Goal: Task Accomplishment & Management: Complete application form

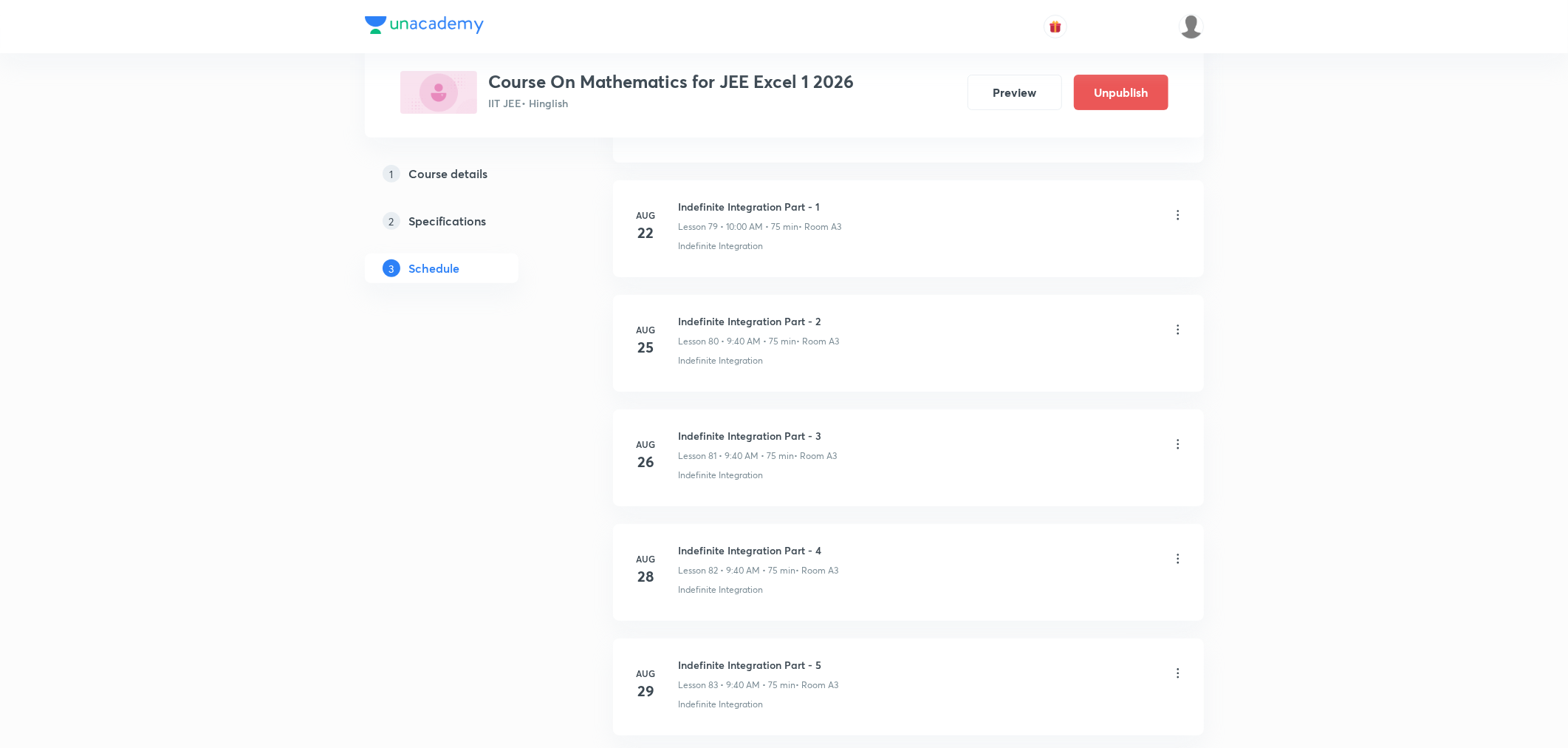
scroll to position [10182, 0]
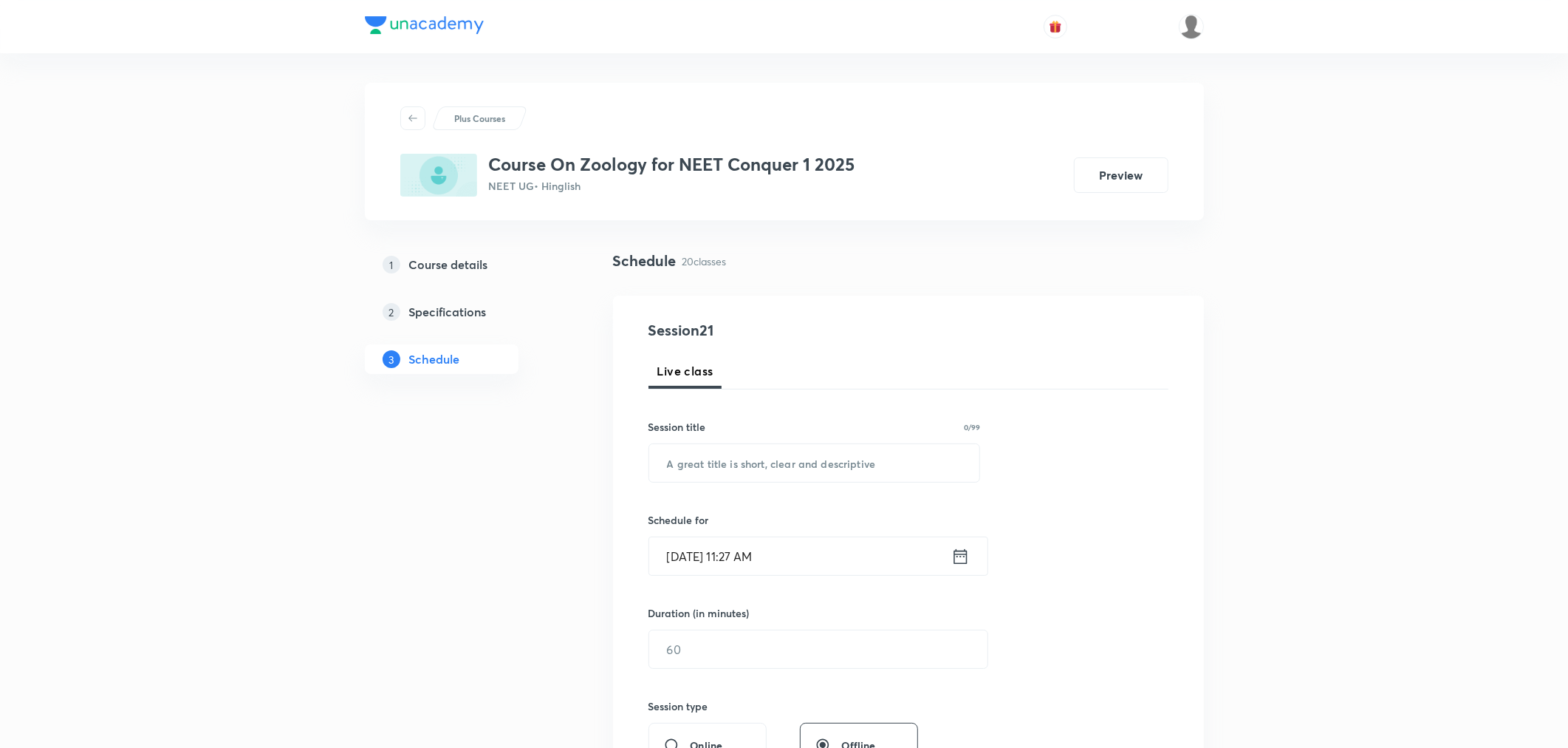
scroll to position [2729, 0]
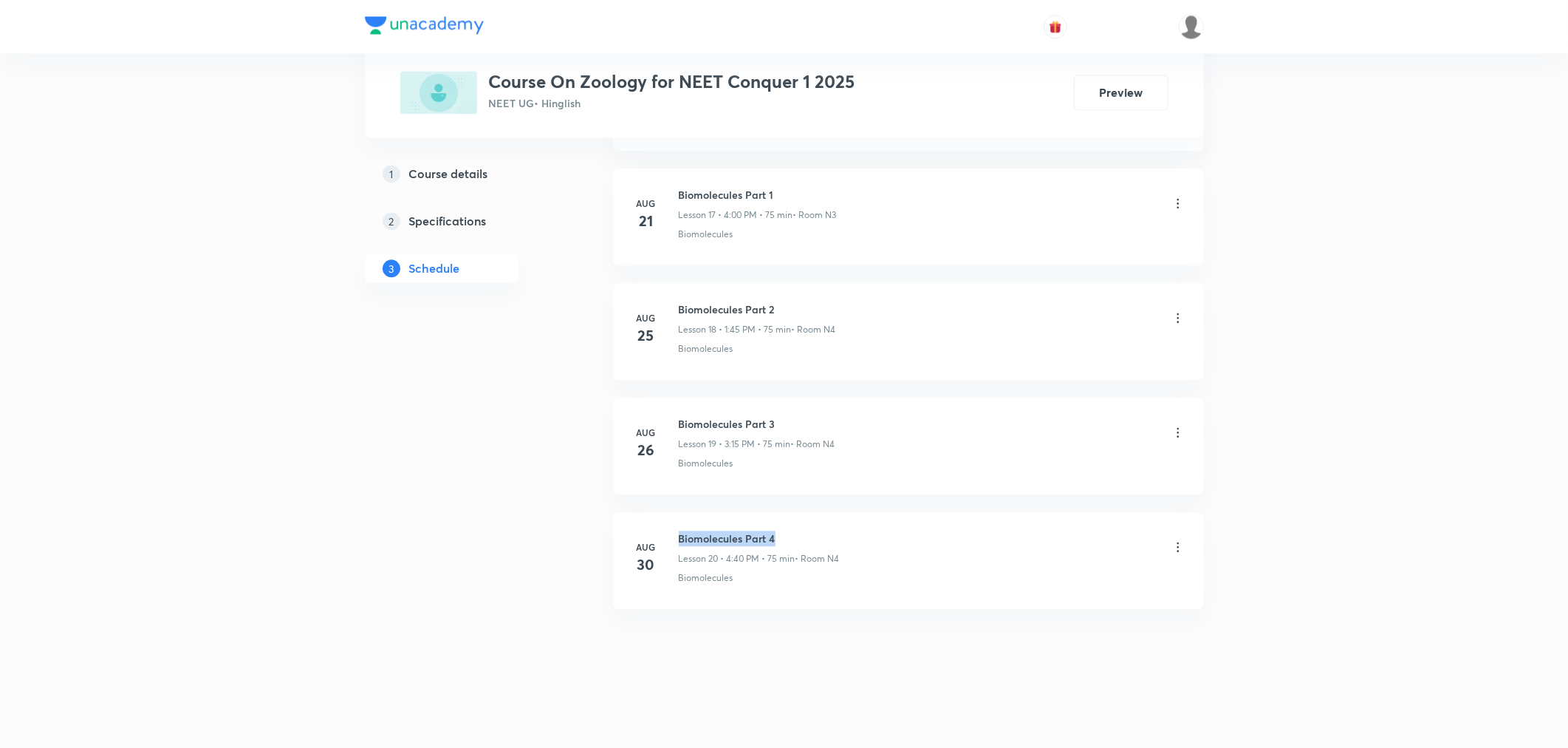
drag, startPoint x: 676, startPoint y: 534, endPoint x: 815, endPoint y: 534, distance: 139.0
click at [815, 534] on div "Aug 30 Biomolecules Part 4 Lesson 20 • 4:40 PM • 75 min • Room N4 Biomolecules" at bounding box center [908, 558] width 554 height 54
copy h6 "Biomolecules Part 4"
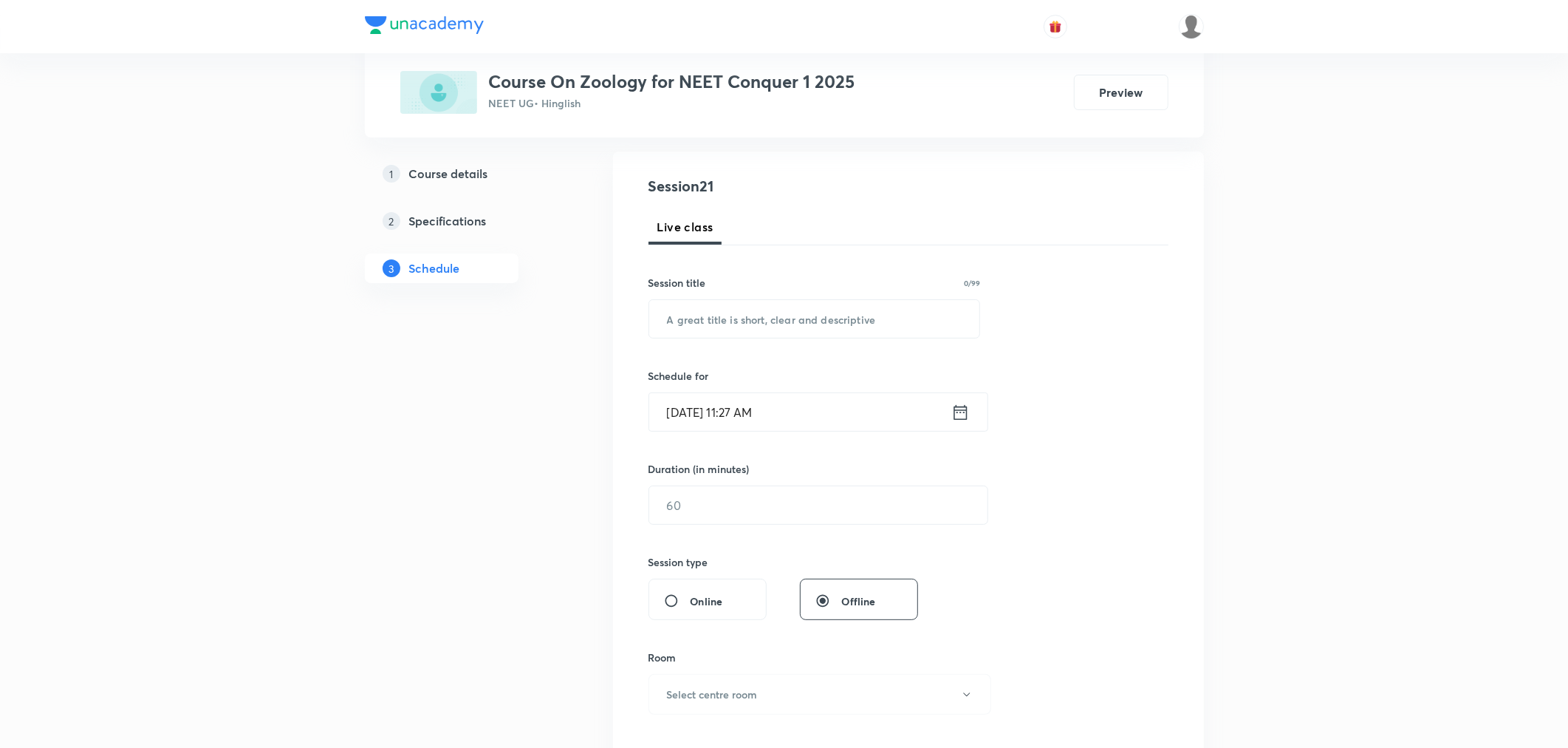
scroll to position [0, 0]
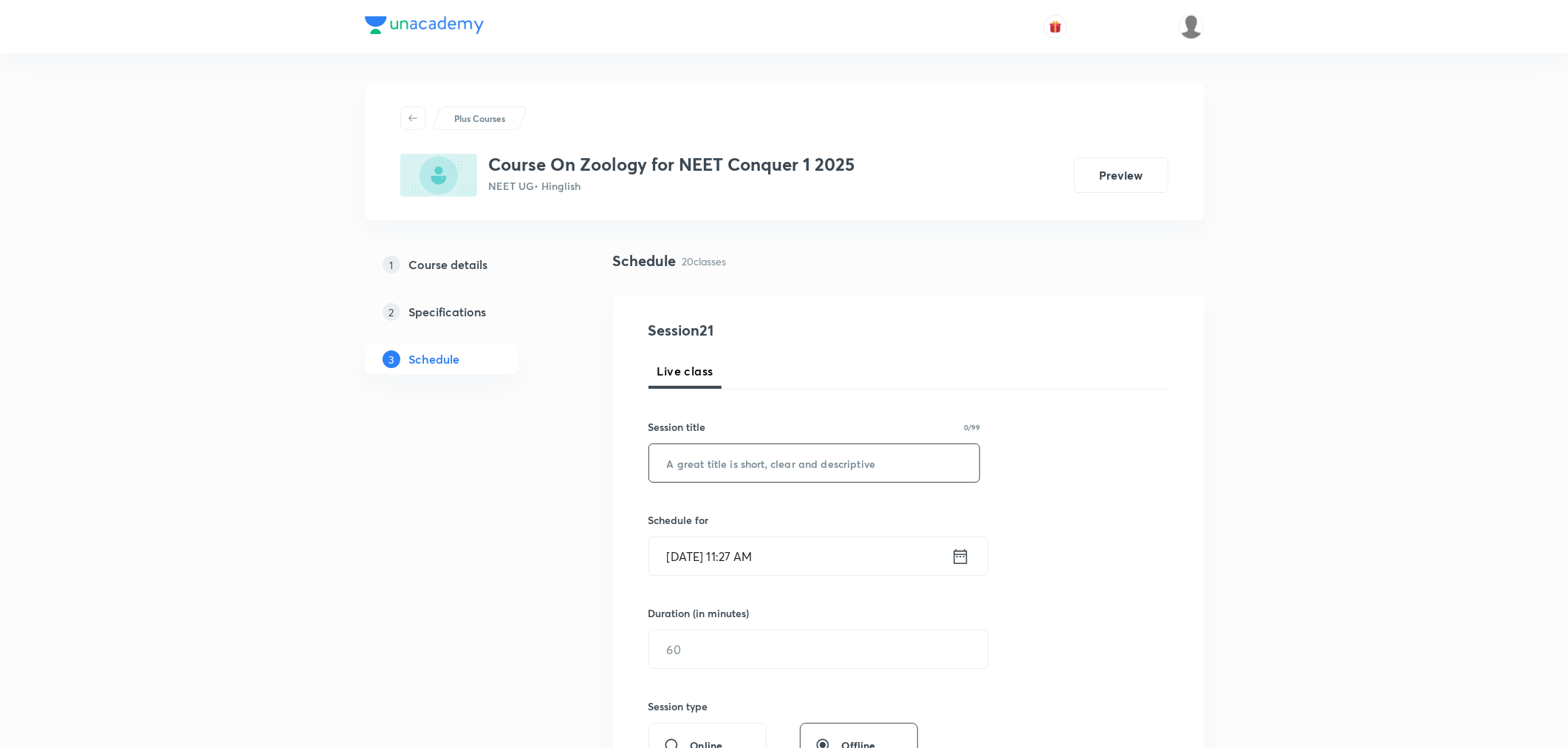
click at [819, 470] on input "text" at bounding box center [815, 463] width 331 height 38
paste input "Biomolecules Part 4"
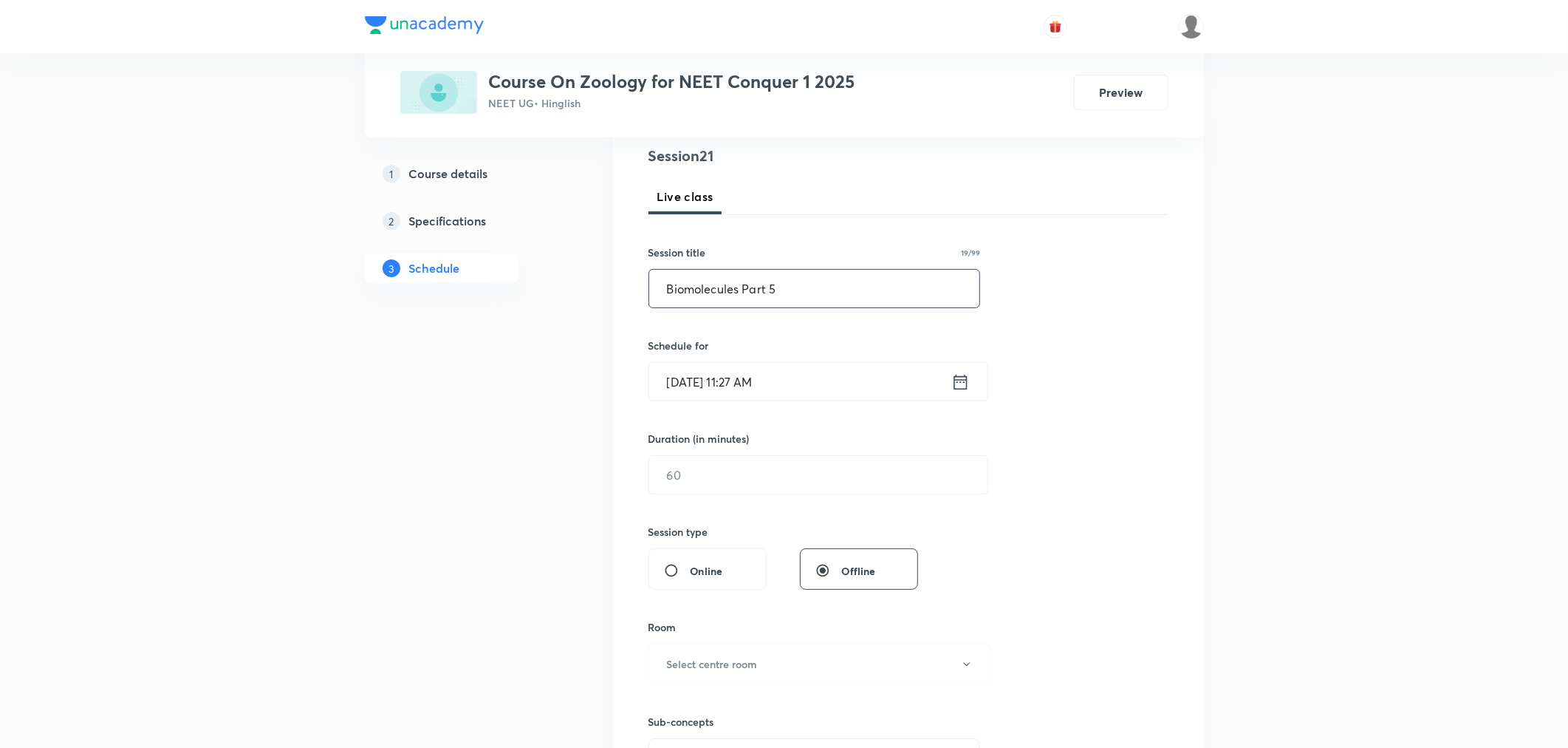
scroll to position [246, 0]
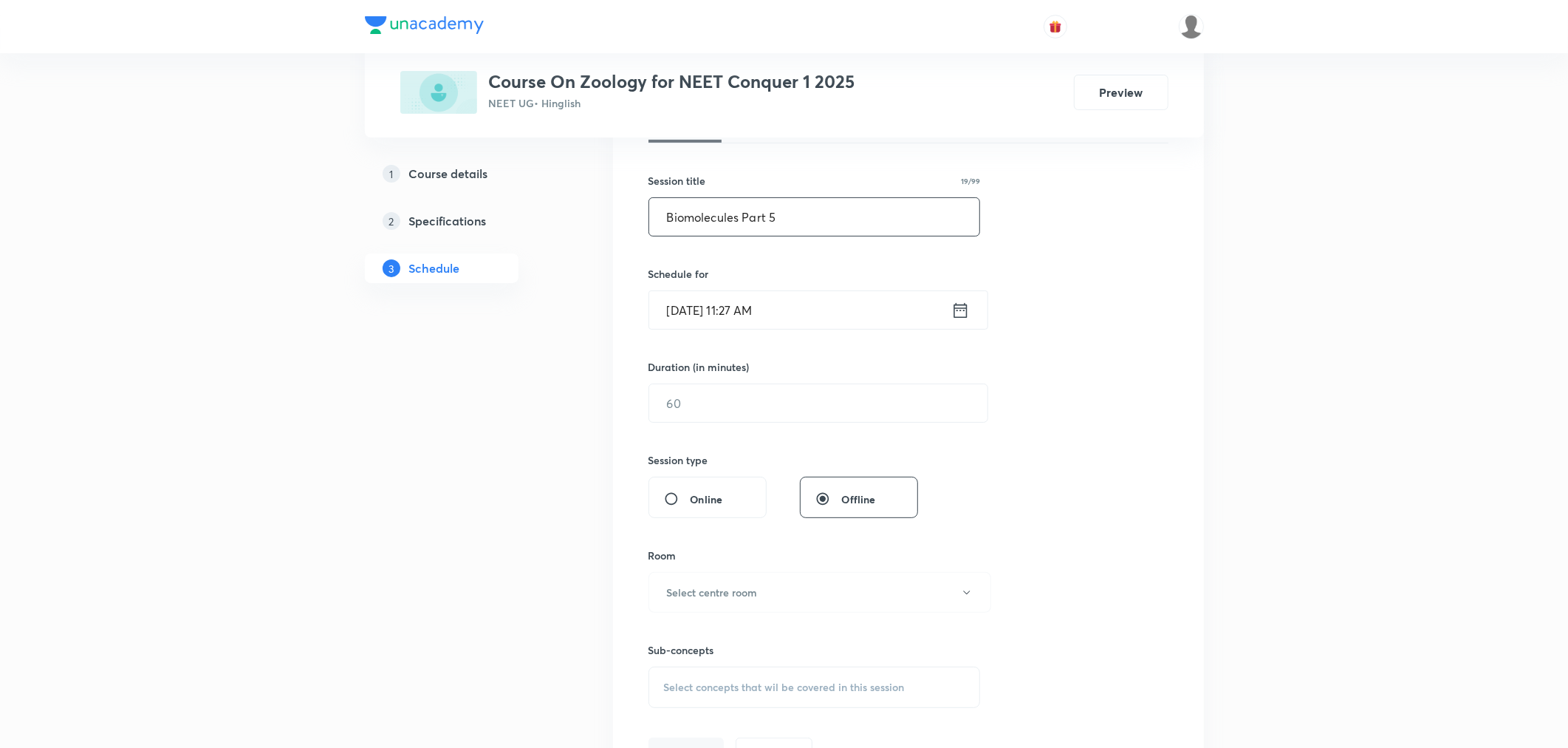
type input "Biomolecules Part 5"
click at [964, 311] on icon at bounding box center [960, 310] width 19 height 20
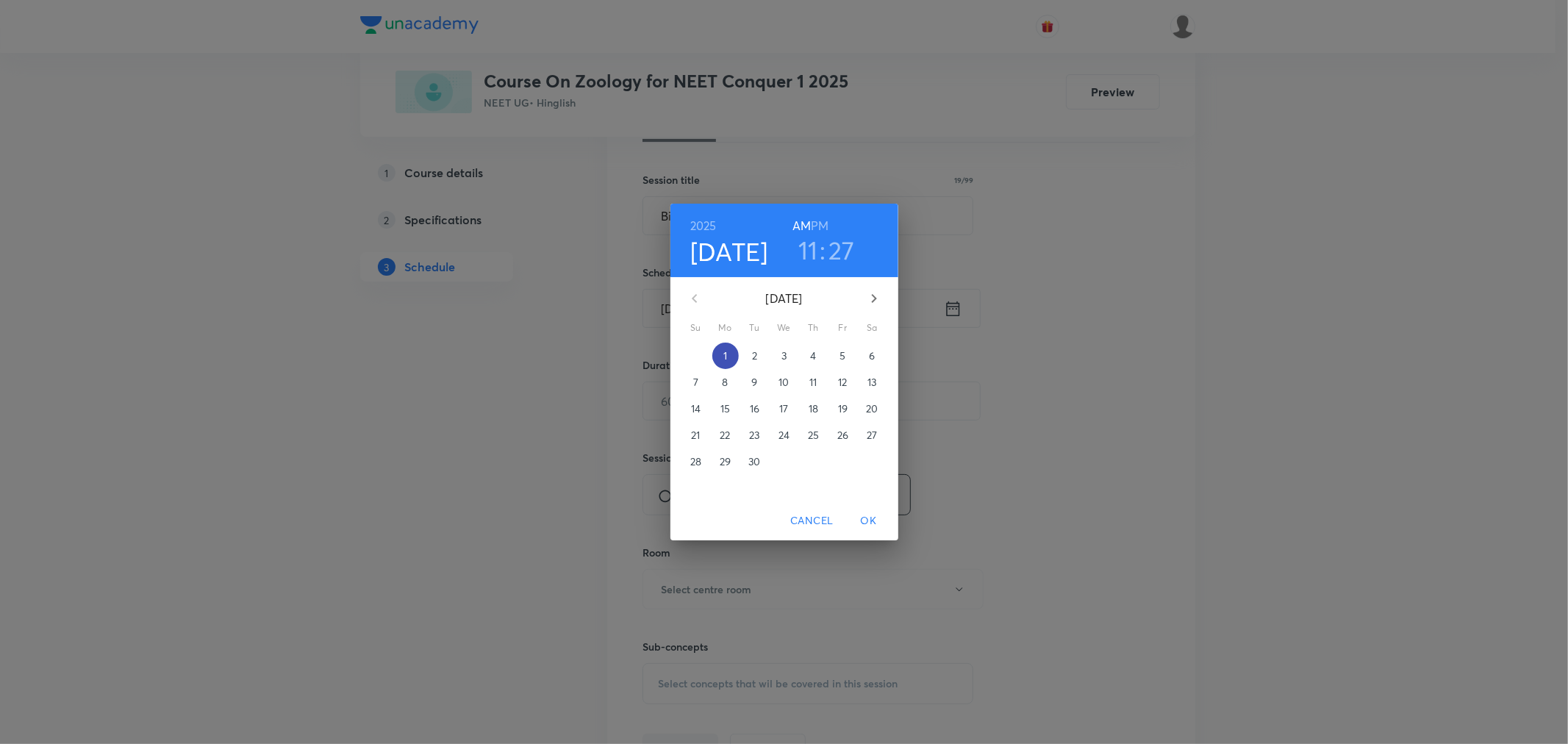
click at [724, 355] on p "1" at bounding box center [725, 356] width 4 height 15
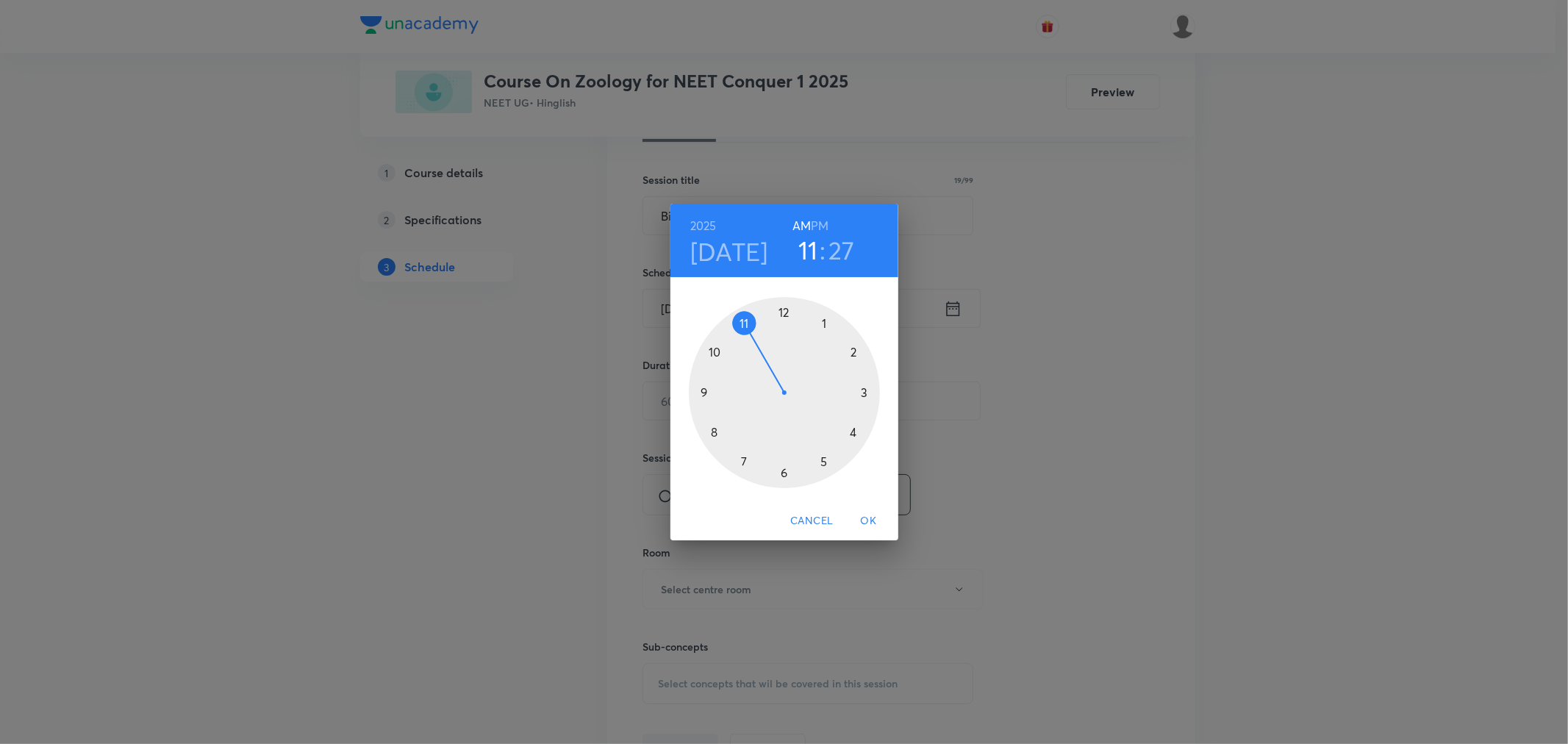
click at [818, 228] on h6 "PM" at bounding box center [820, 225] width 18 height 20
click at [857, 433] on div at bounding box center [784, 392] width 191 height 191
click at [713, 430] on div at bounding box center [784, 392] width 191 height 191
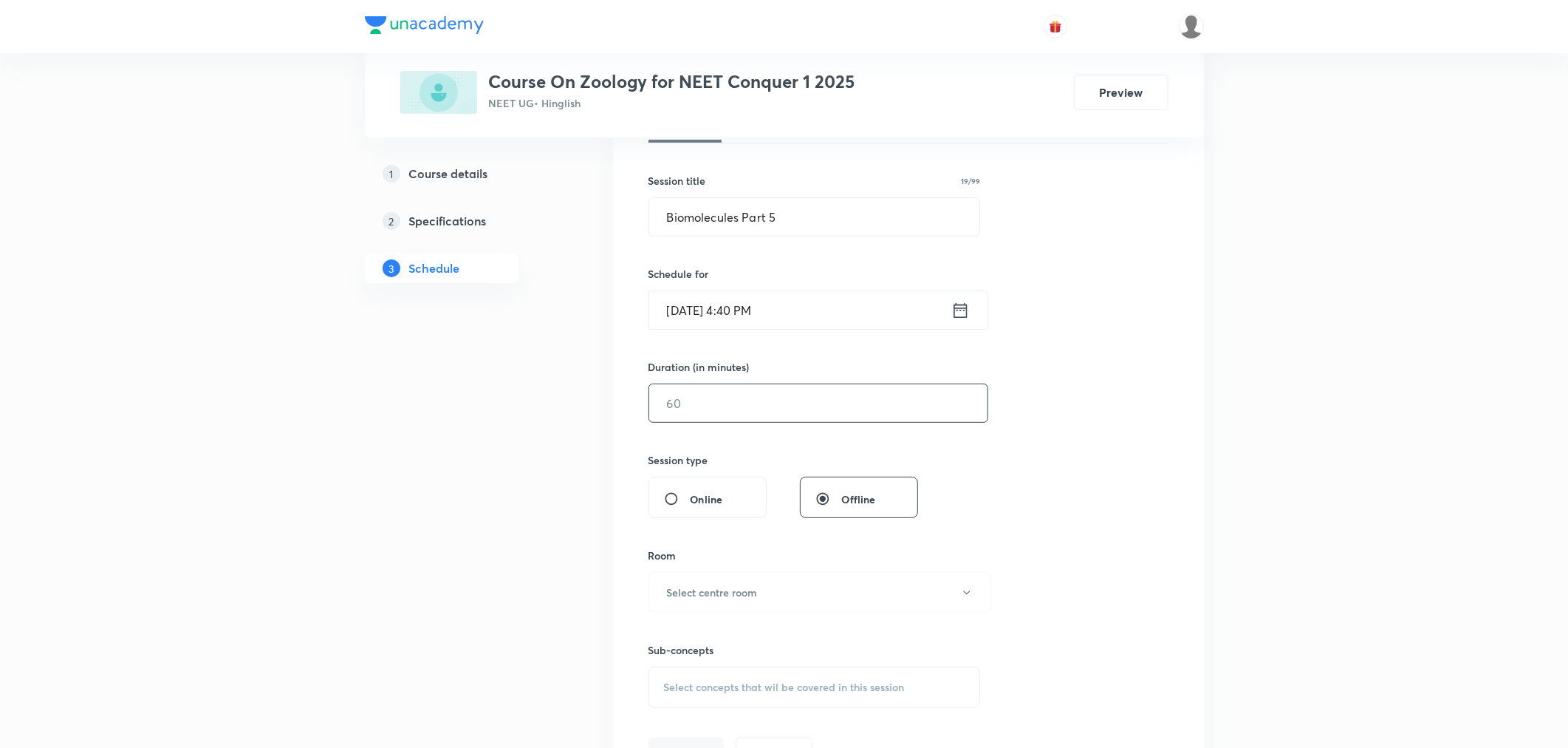
click at [707, 397] on input "text" at bounding box center [819, 403] width 339 height 38
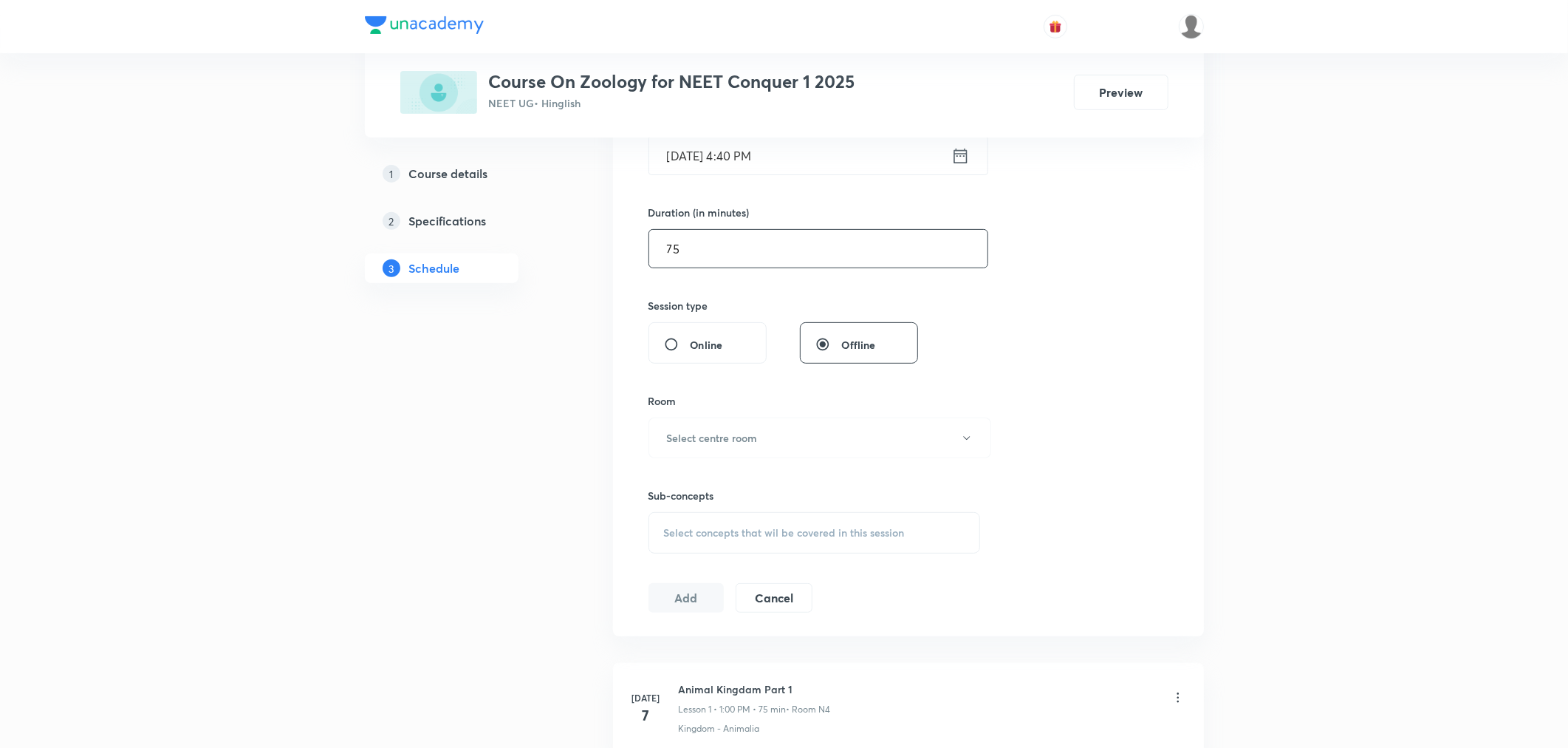
scroll to position [410, 0]
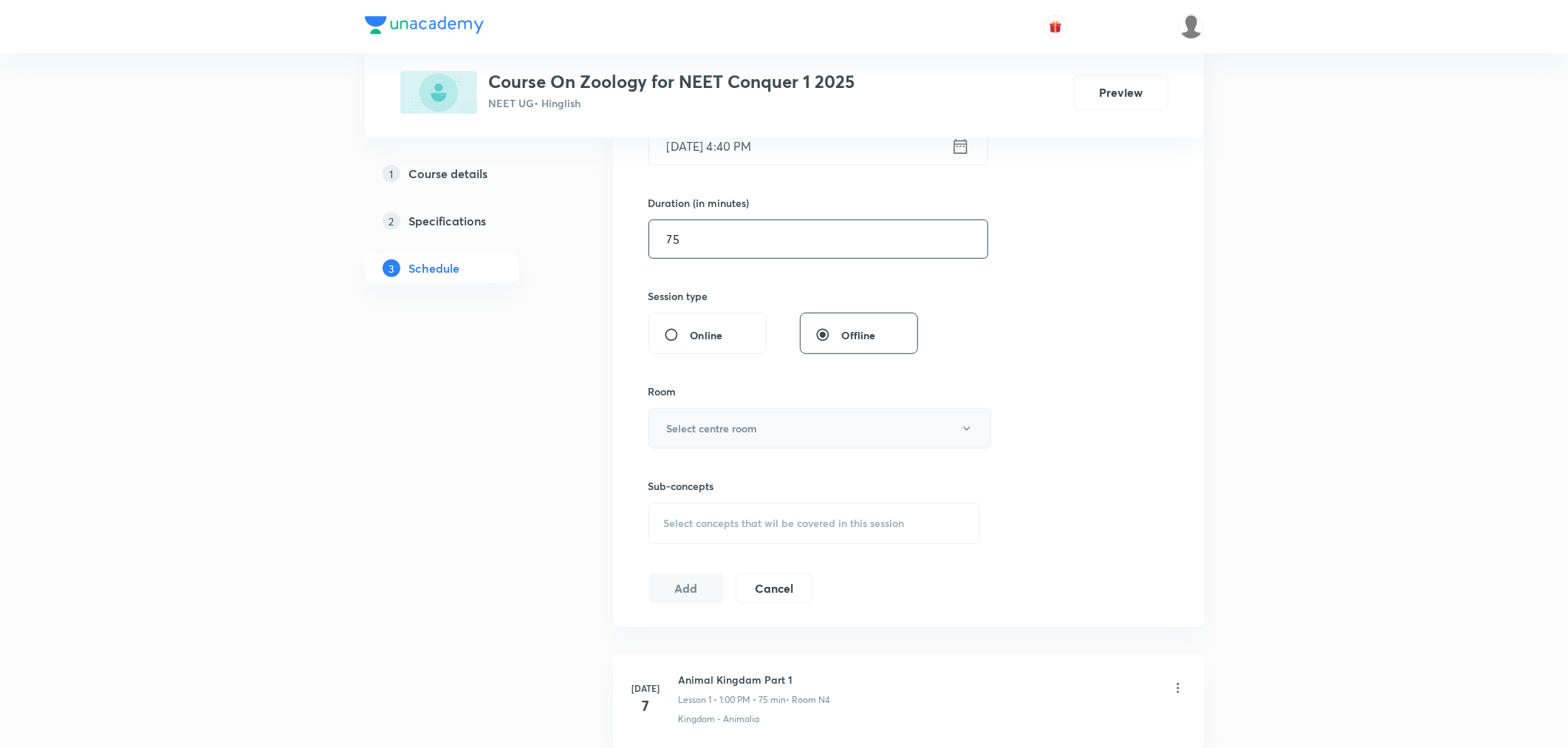
type input "75"
click at [788, 431] on button "Select centre room" at bounding box center [820, 428] width 343 height 41
click at [664, 534] on span "N3" at bounding box center [817, 531] width 324 height 16
click at [756, 514] on div "Select concepts that wil be covered in this session" at bounding box center [815, 523] width 333 height 41
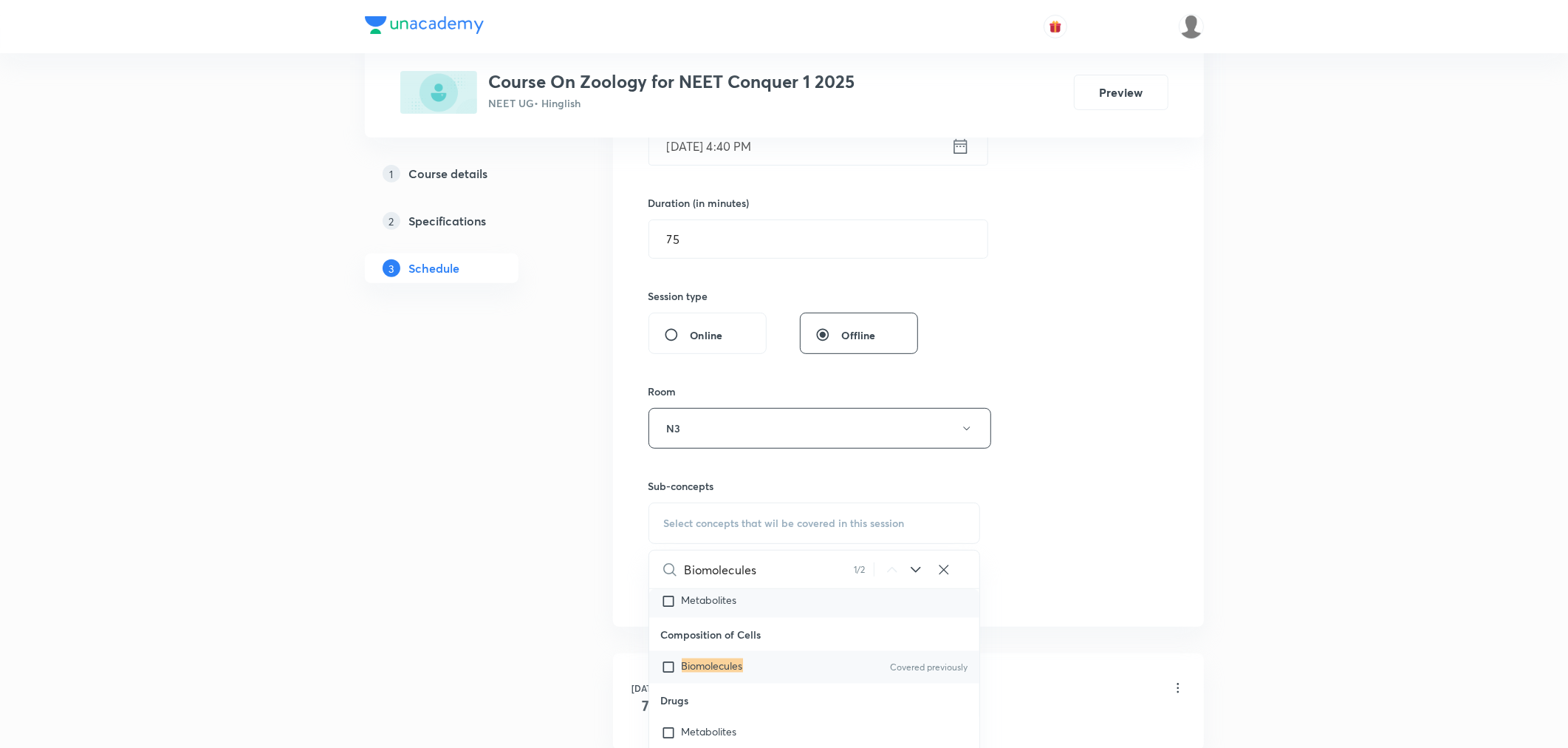
scroll to position [21040, 0]
type input "Biomolecules"
click at [688, 642] on mark "Biomolecules" at bounding box center [712, 649] width 61 height 14
checkbox input "true"
click at [1083, 509] on div "Session 21 Live class Session title 19/99 Biomolecules Part 5 ​ Schedule for Se…" at bounding box center [908, 264] width 520 height 710
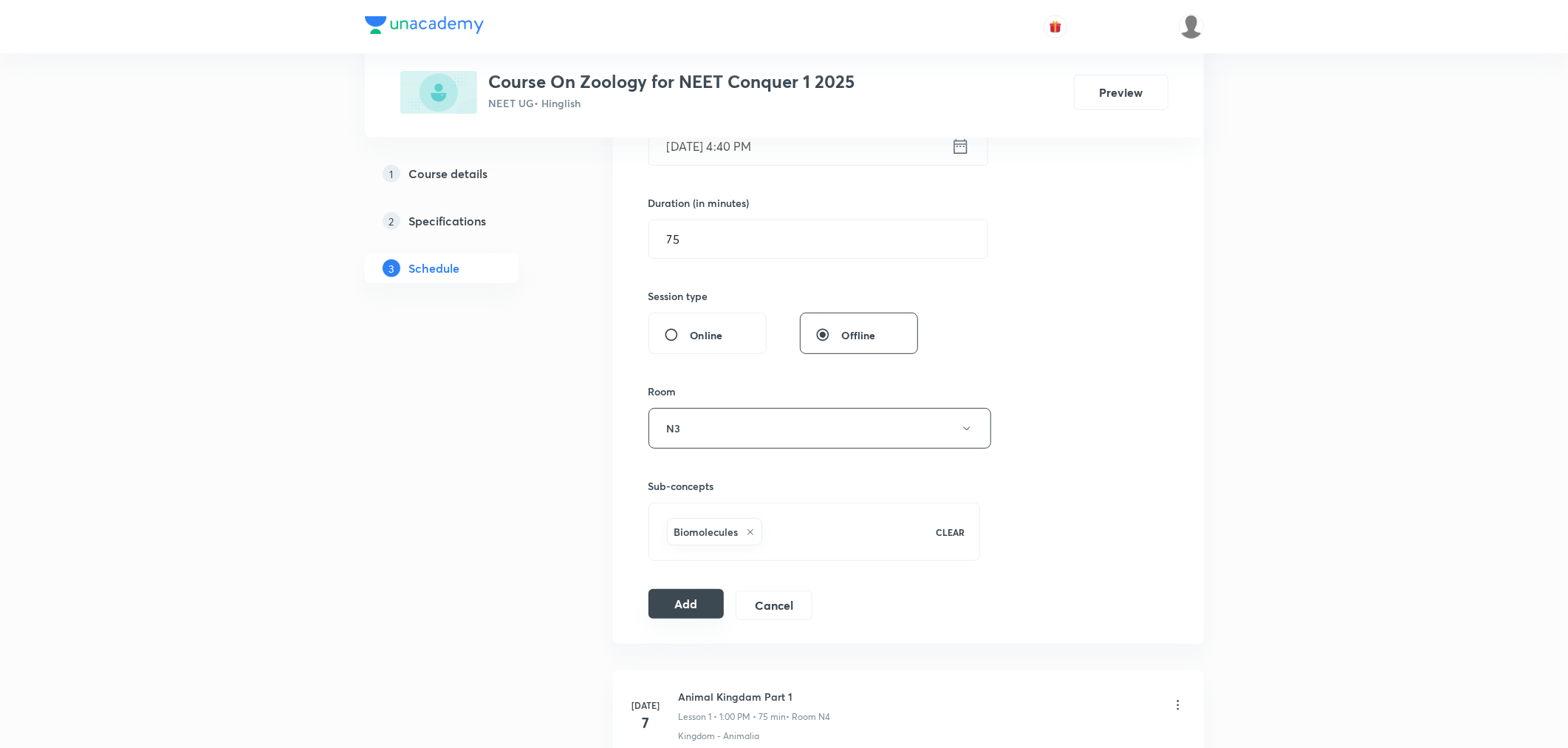
click at [685, 614] on button "Add" at bounding box center [686, 603] width 76 height 29
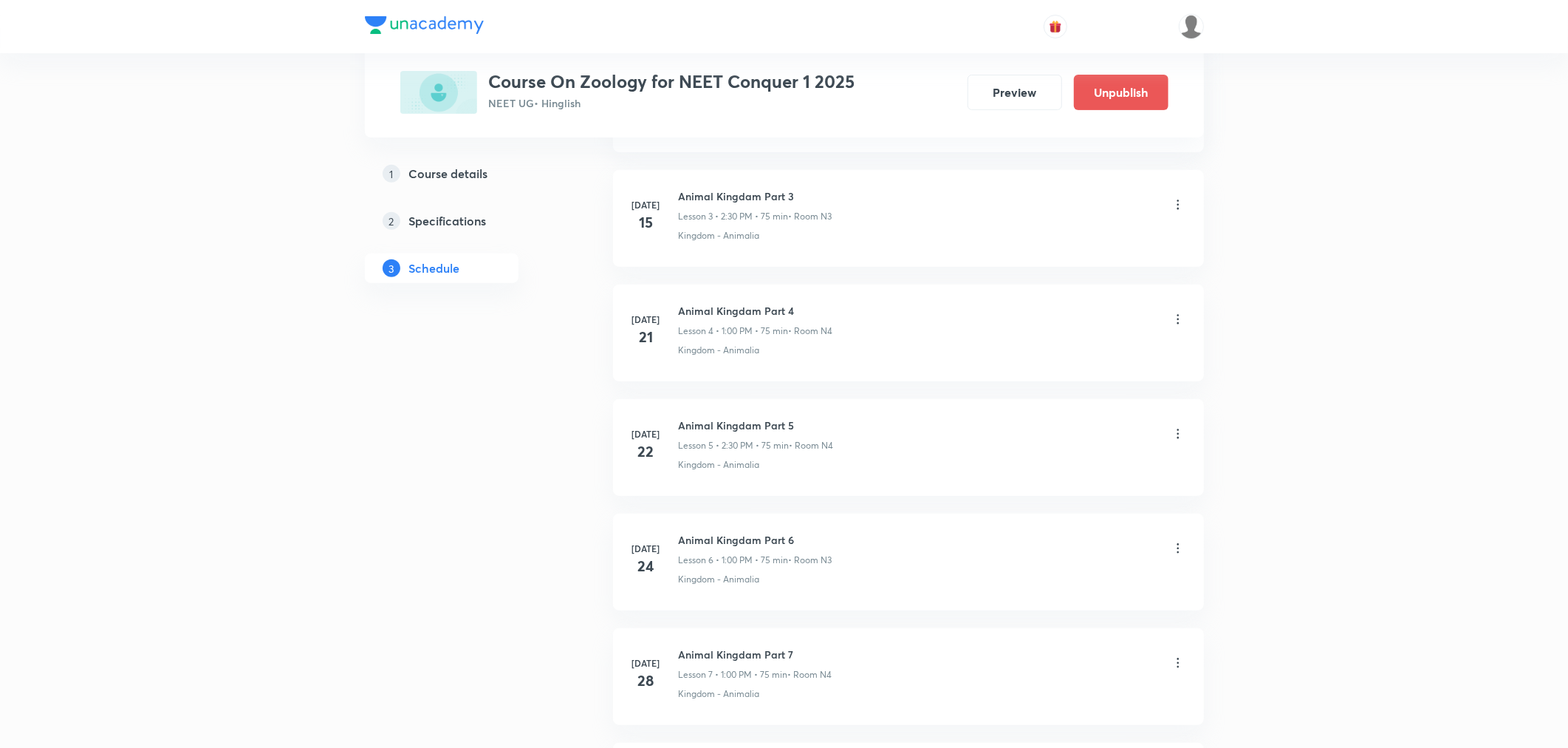
scroll to position [2164, 0]
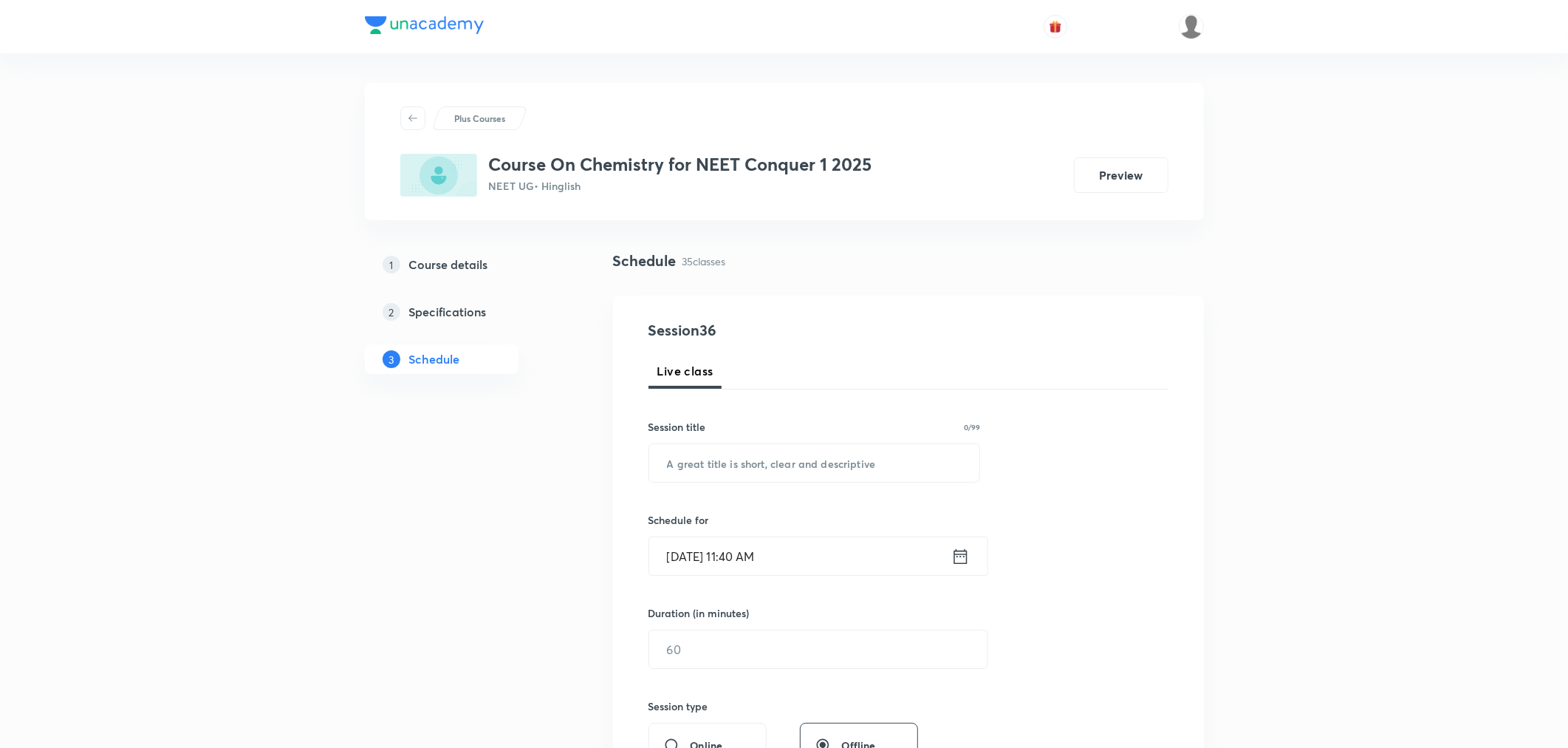
scroll to position [4450, 0]
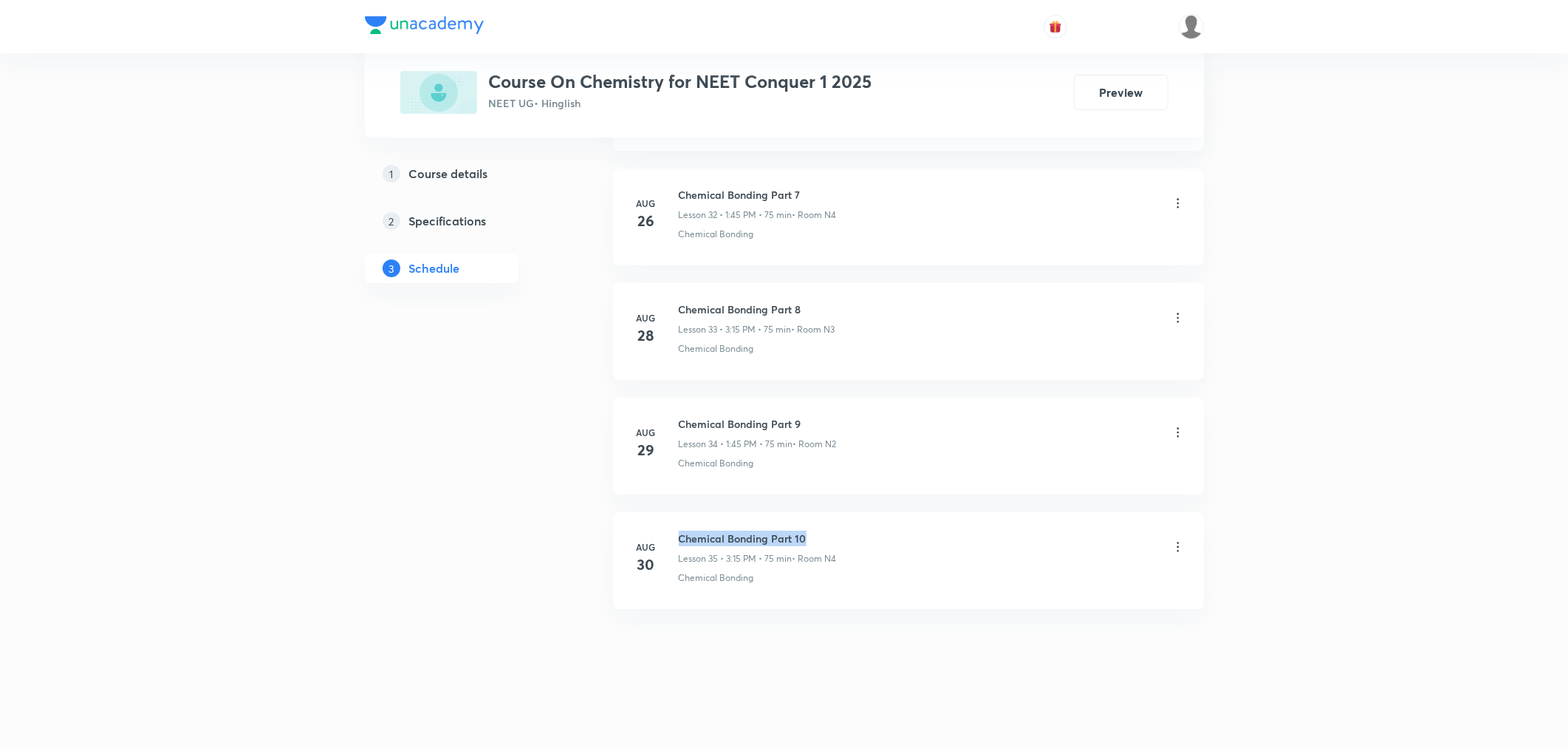
drag, startPoint x: 676, startPoint y: 533, endPoint x: 816, endPoint y: 542, distance: 140.3
click at [816, 542] on div "[DATE] Chemical Bonding Part 10 Lesson 35 • 3:15 PM • 75 min • Room N4 Chemical…" at bounding box center [908, 558] width 554 height 54
copy h6 "Chemical Bonding Part 10"
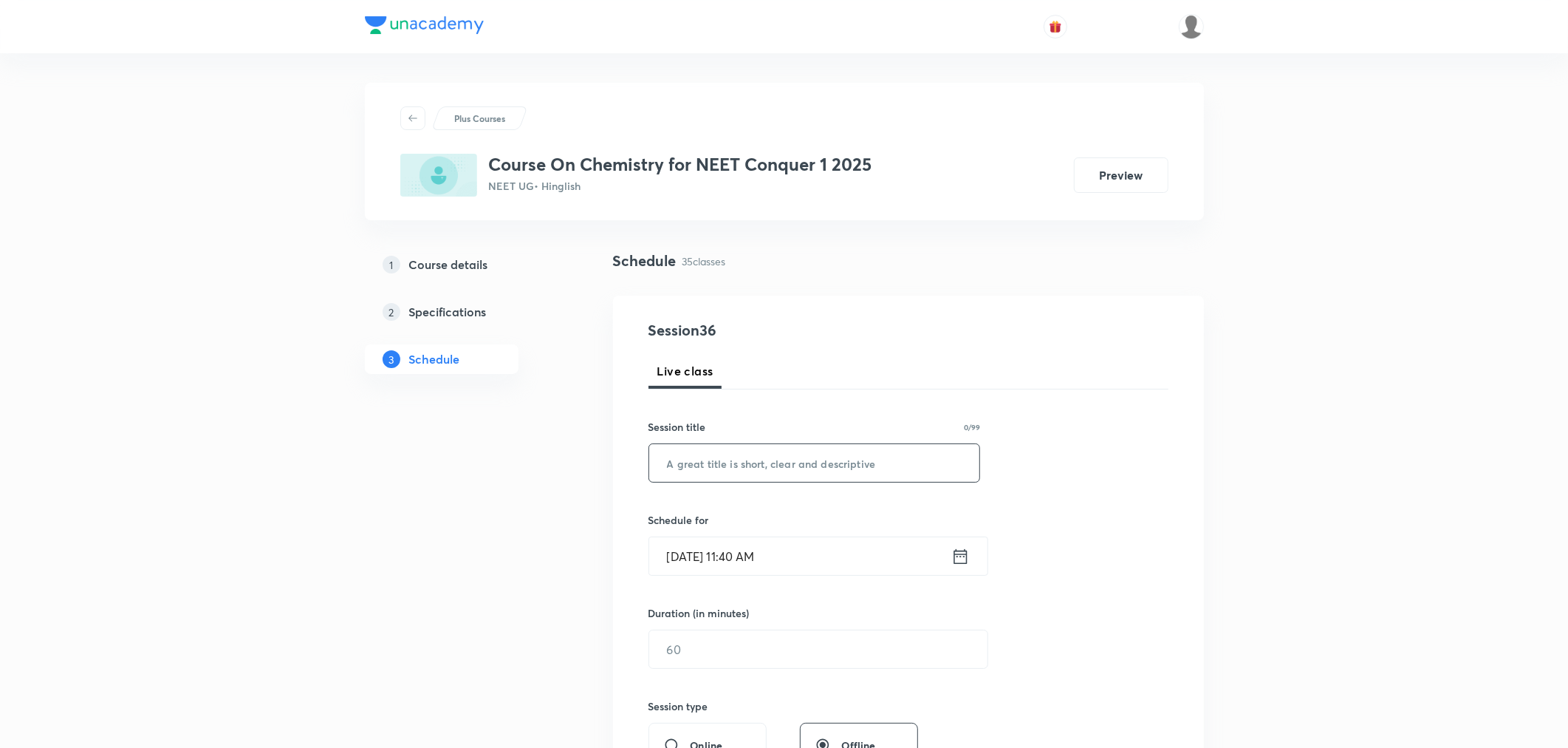
click at [764, 469] on input "text" at bounding box center [815, 463] width 331 height 38
paste input "Chemical Bonding Part 10"
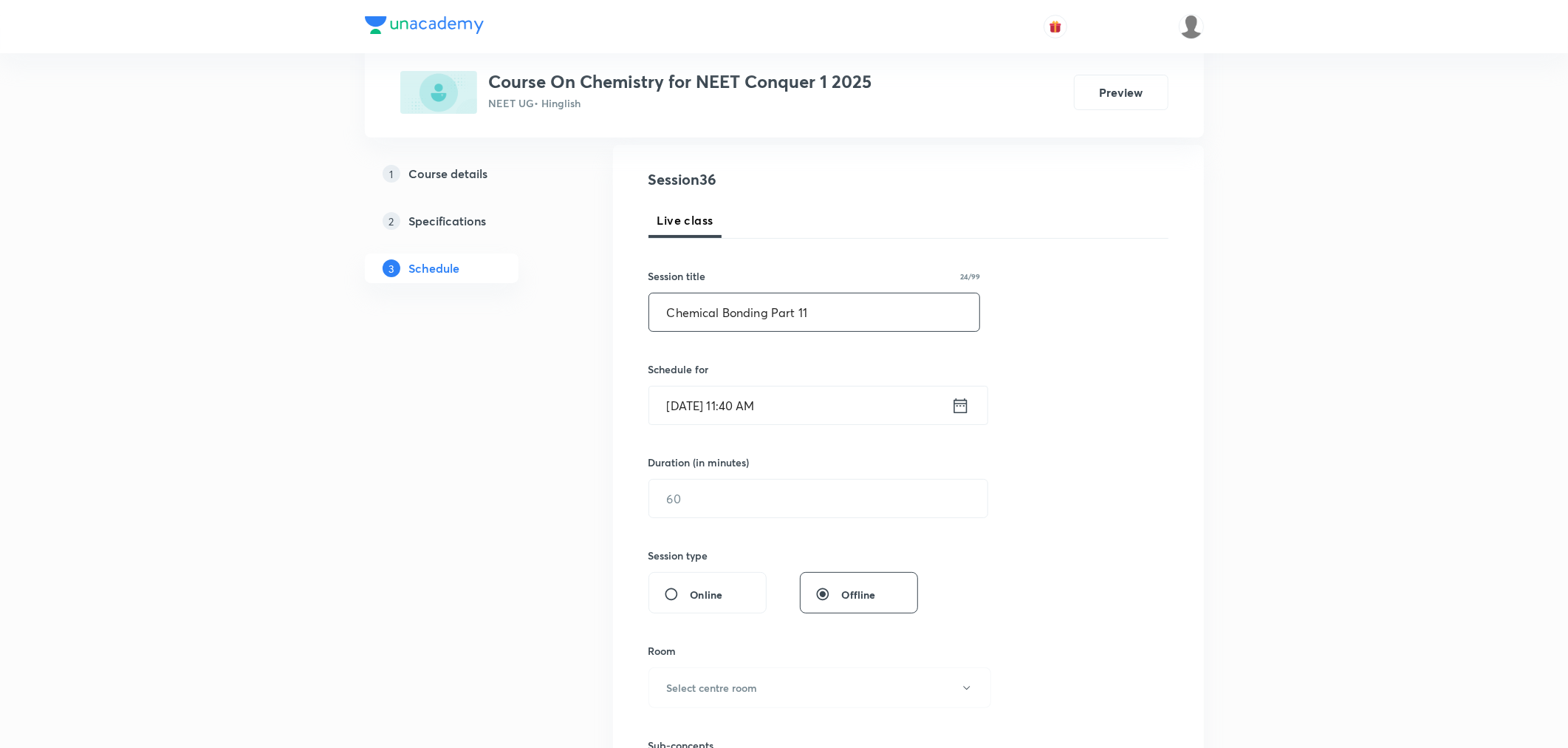
scroll to position [164, 0]
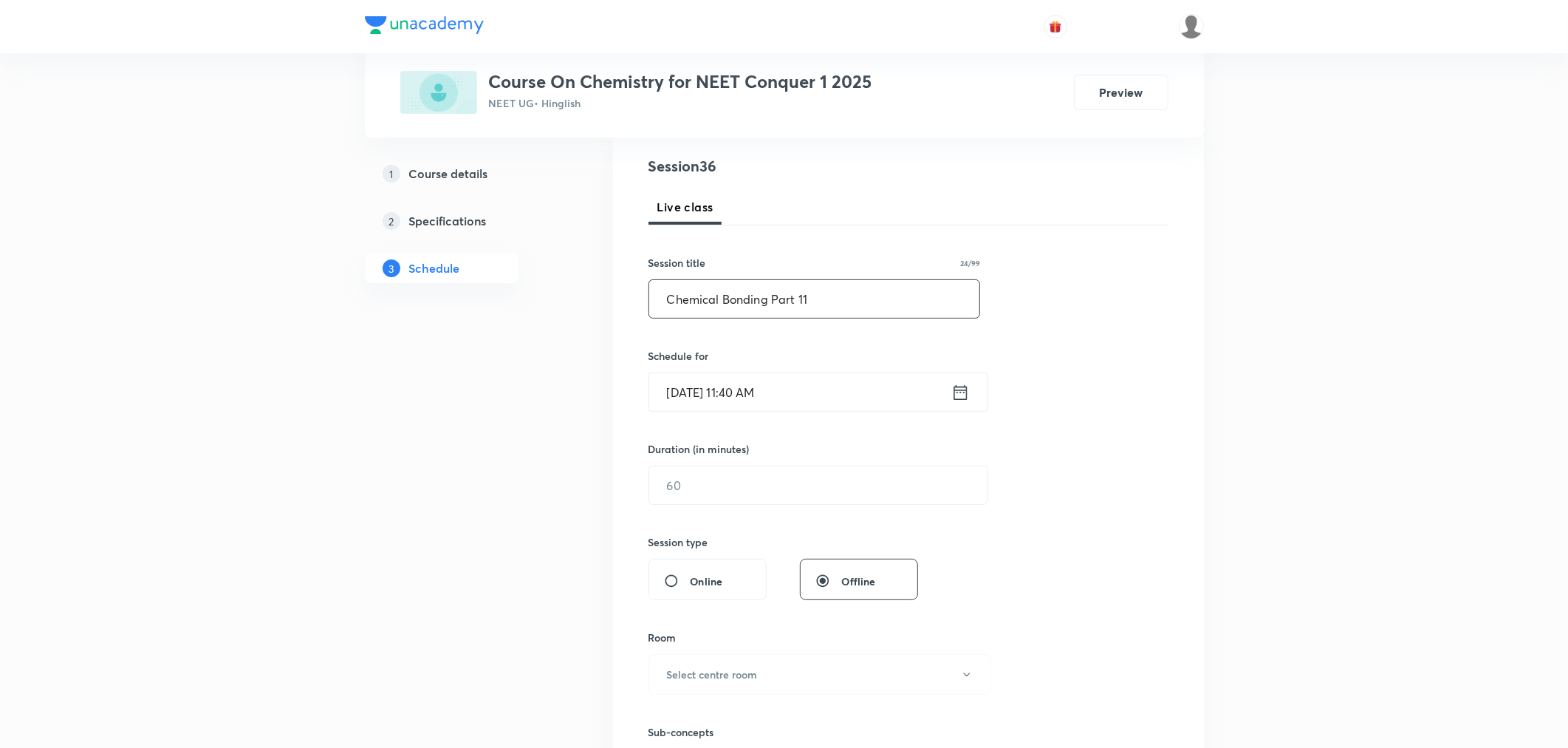
type input "Chemical Bonding Part 11"
click at [959, 394] on icon at bounding box center [960, 392] width 19 height 20
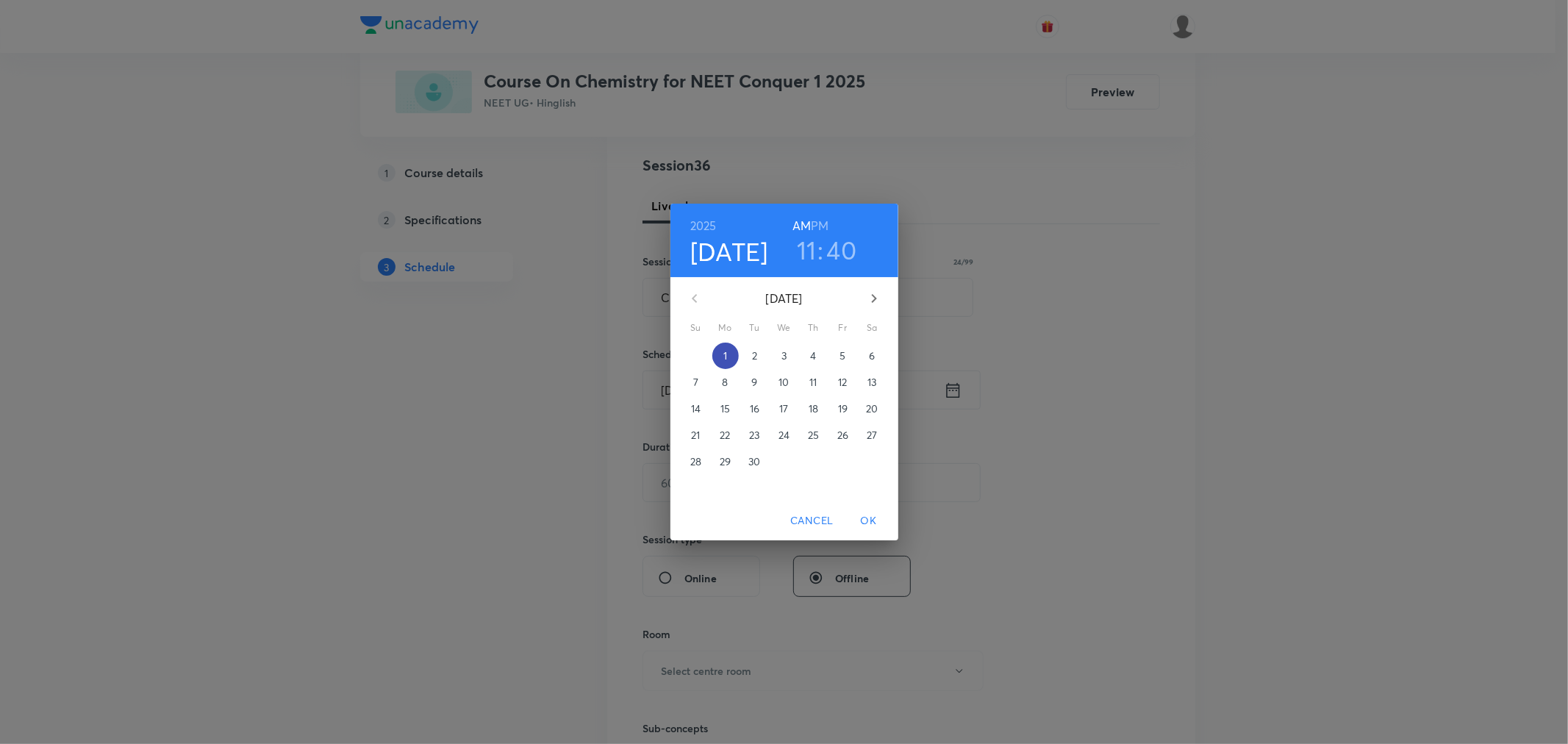
click at [726, 354] on p "1" at bounding box center [725, 356] width 4 height 15
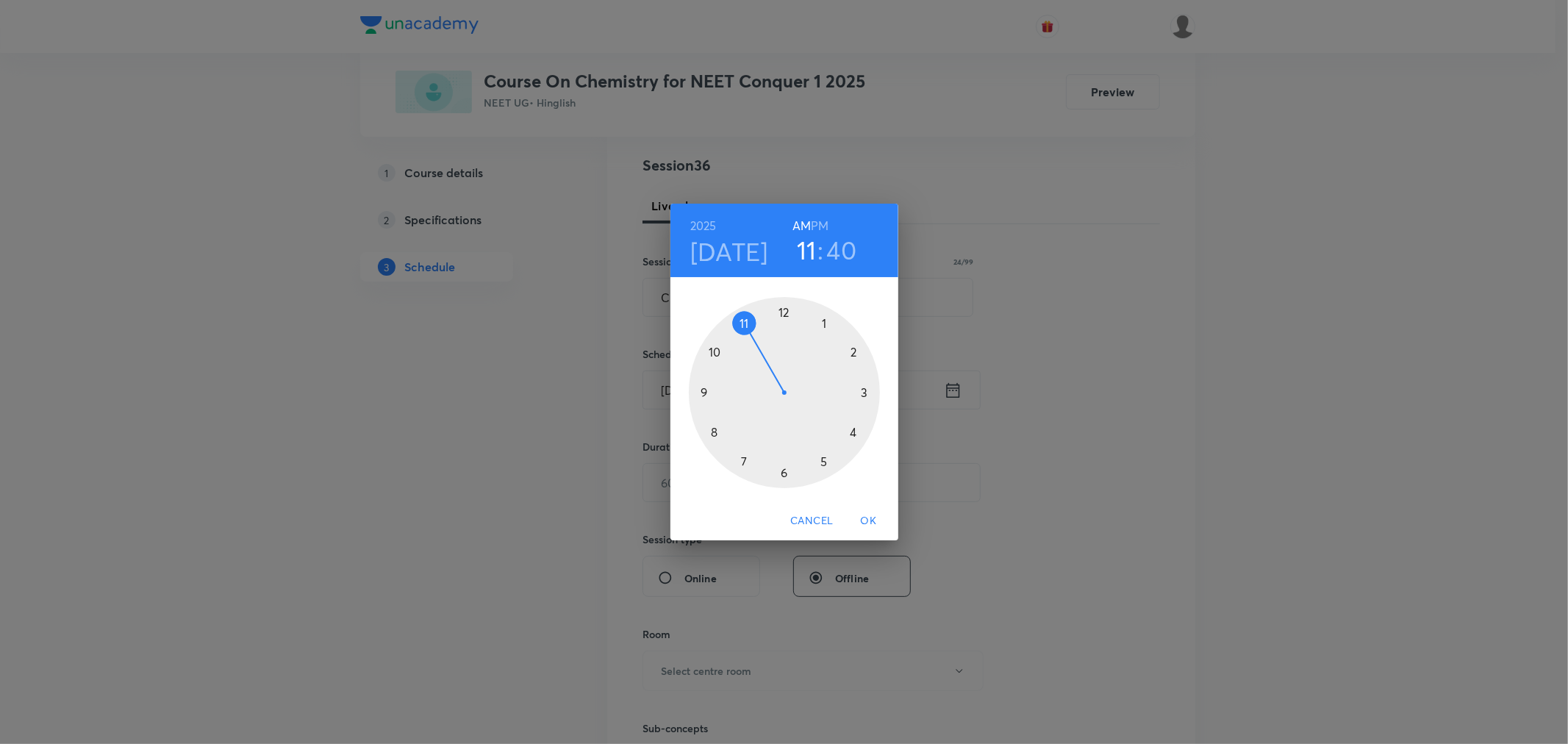
click at [818, 225] on h6 "PM" at bounding box center [820, 225] width 18 height 20
click at [826, 321] on div at bounding box center [784, 392] width 191 height 191
click at [699, 391] on div at bounding box center [784, 392] width 191 height 191
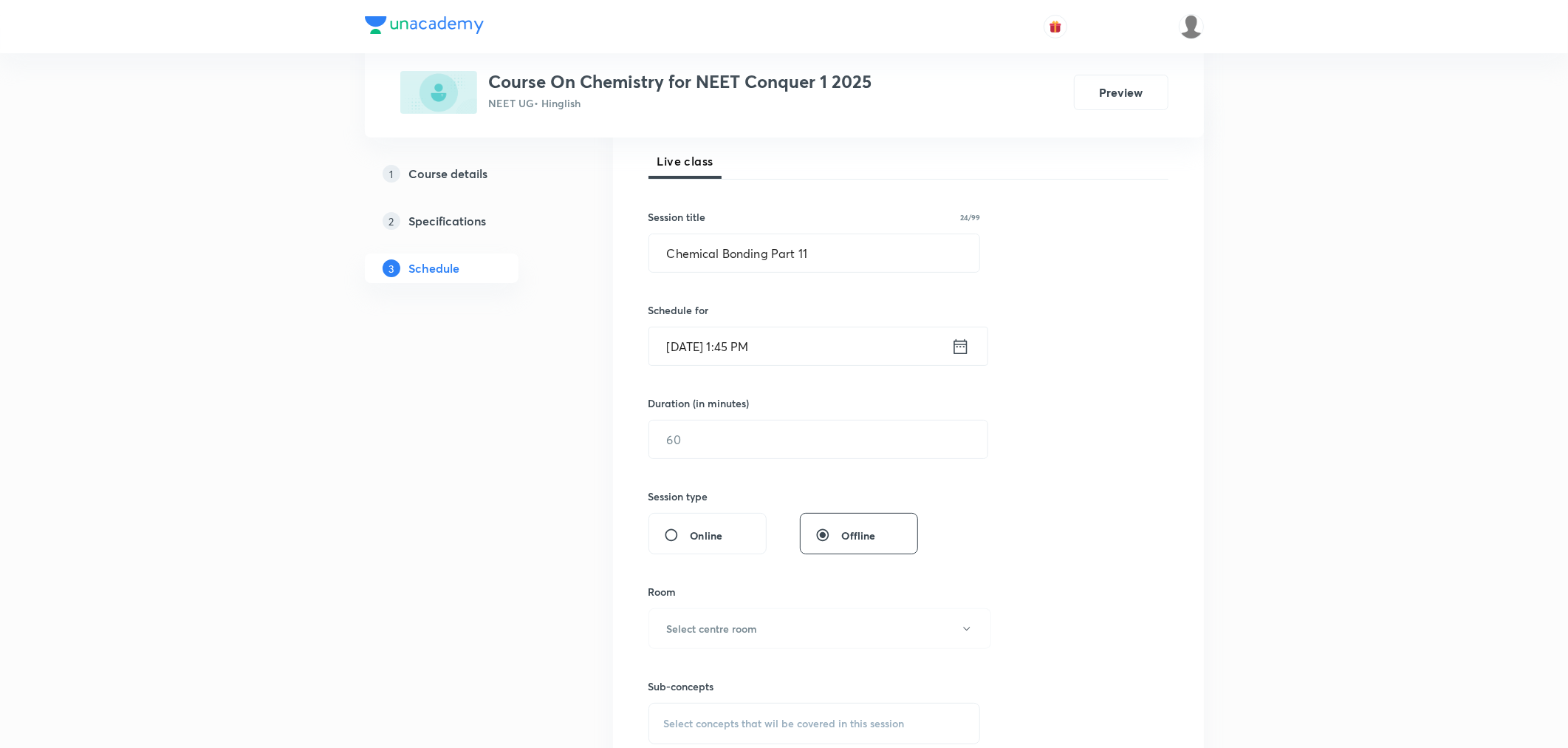
scroll to position [246, 0]
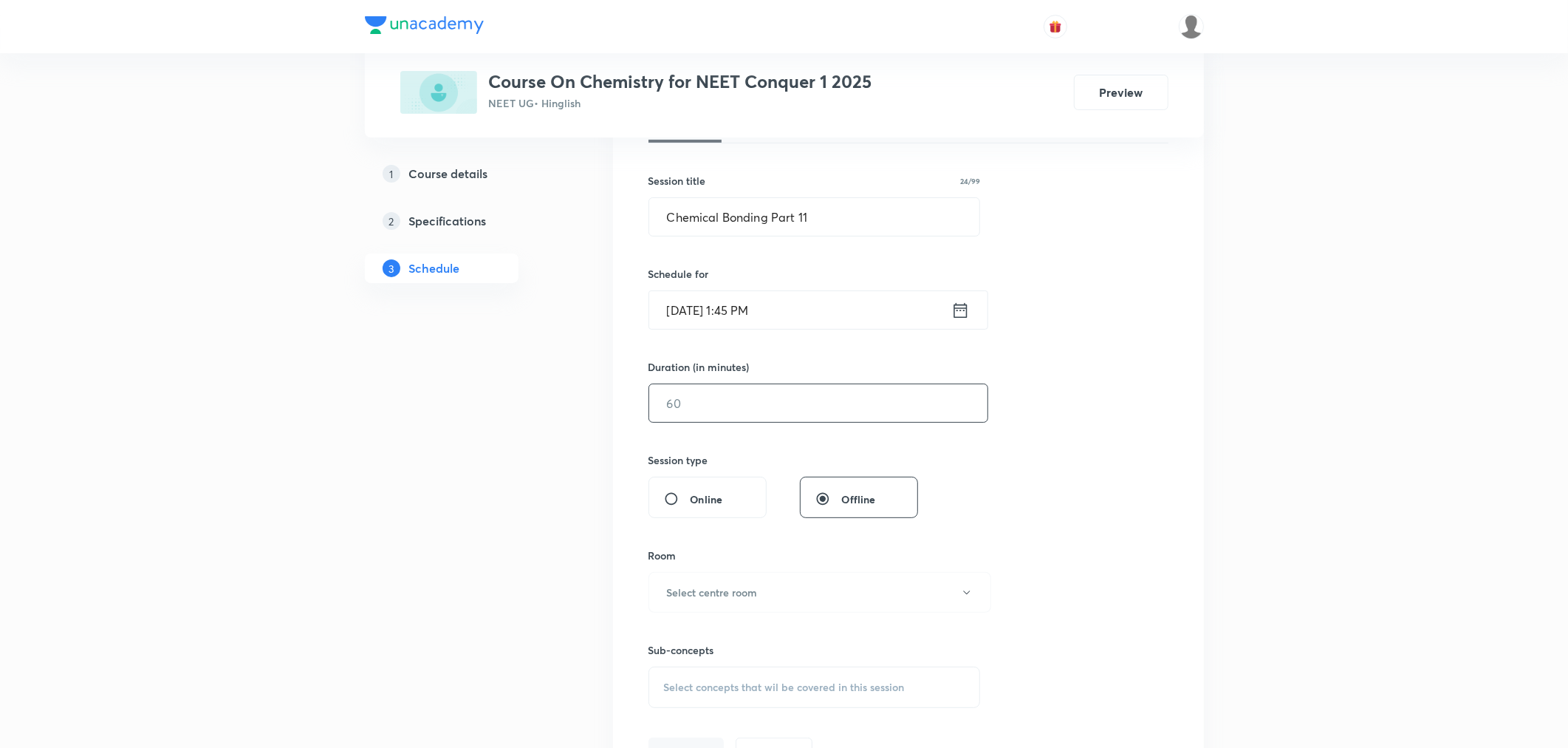
click at [748, 400] on input "text" at bounding box center [819, 403] width 339 height 38
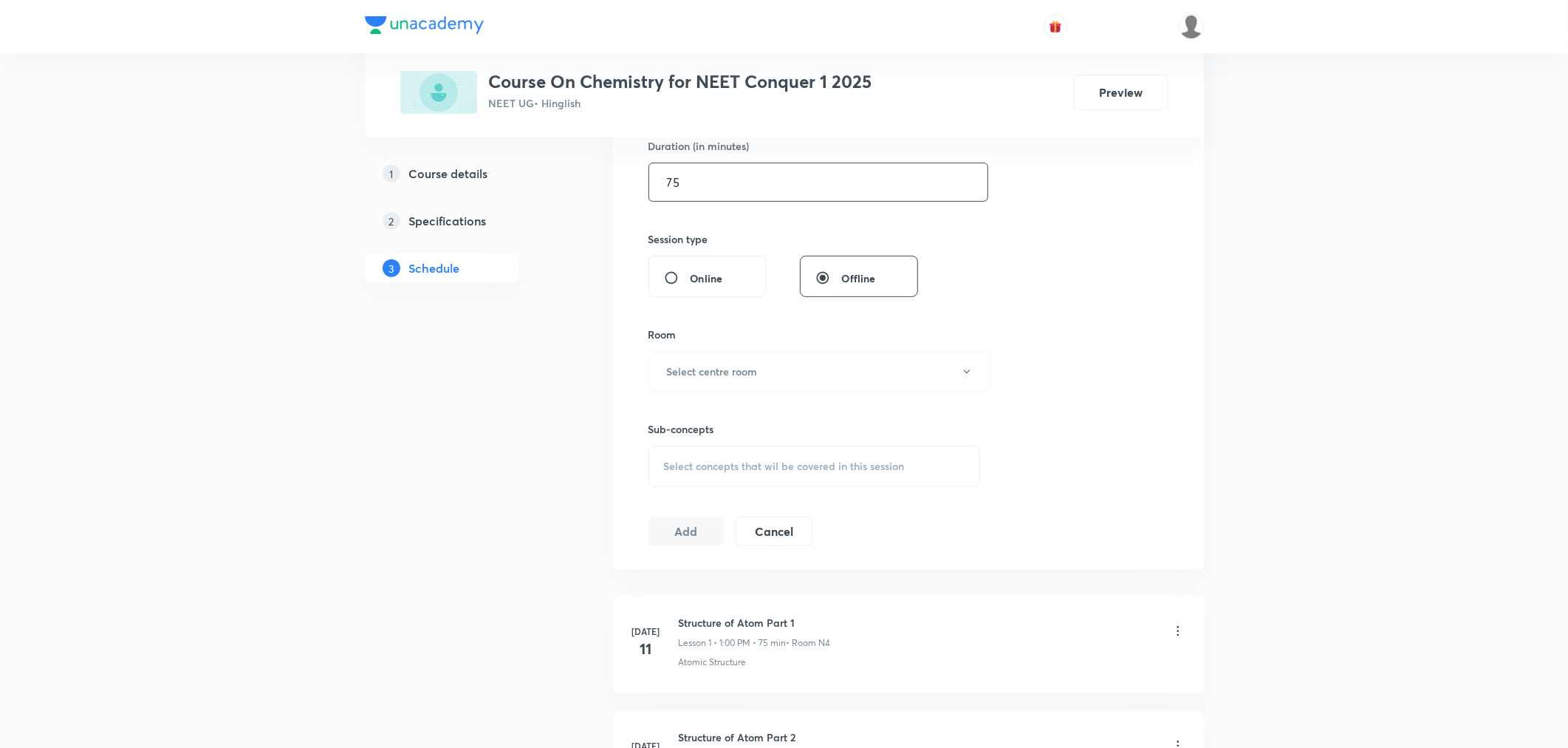
scroll to position [492, 0]
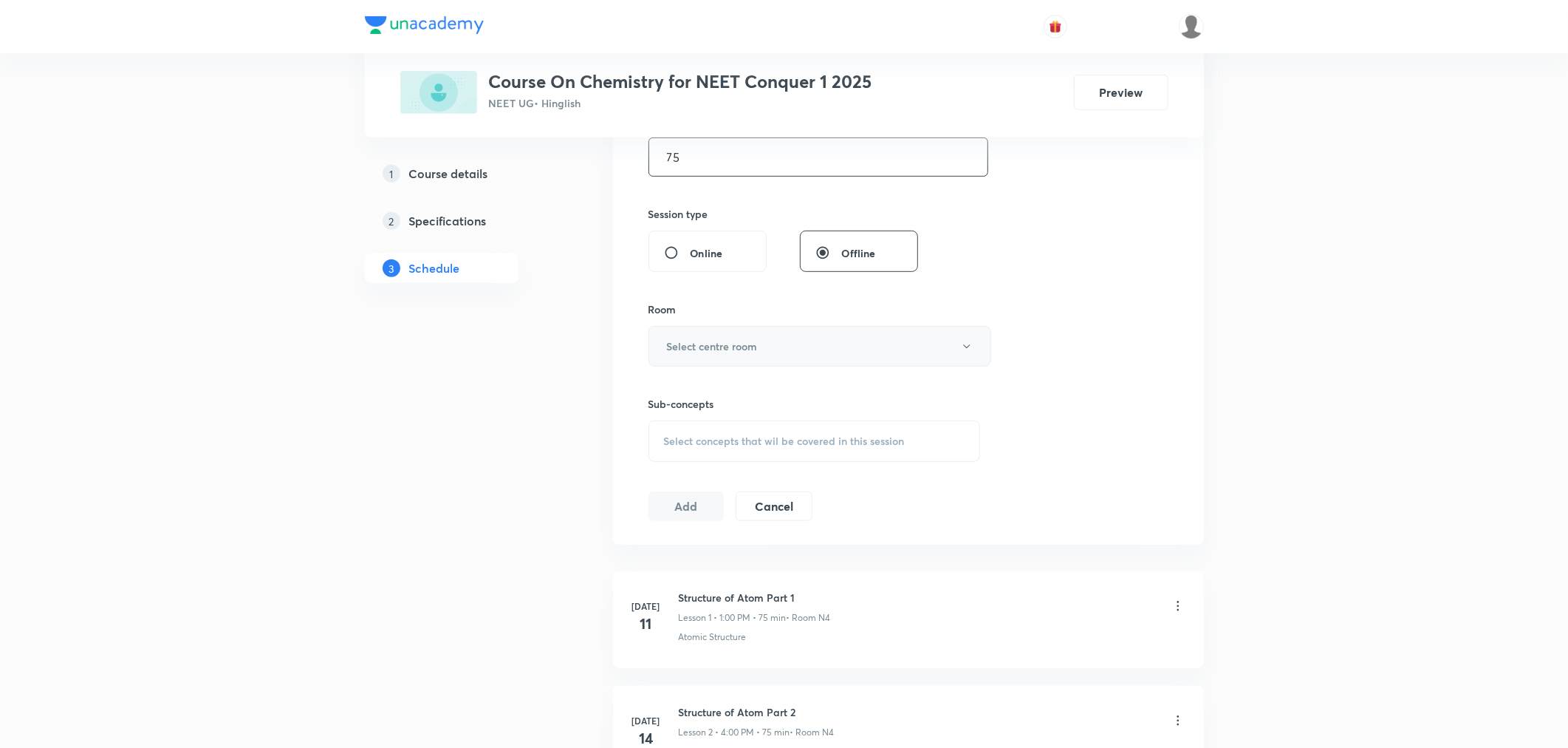
type input "75"
click at [721, 339] on h6 "Select centre room" at bounding box center [712, 346] width 91 height 16
click at [663, 452] on span "N3" at bounding box center [817, 448] width 324 height 16
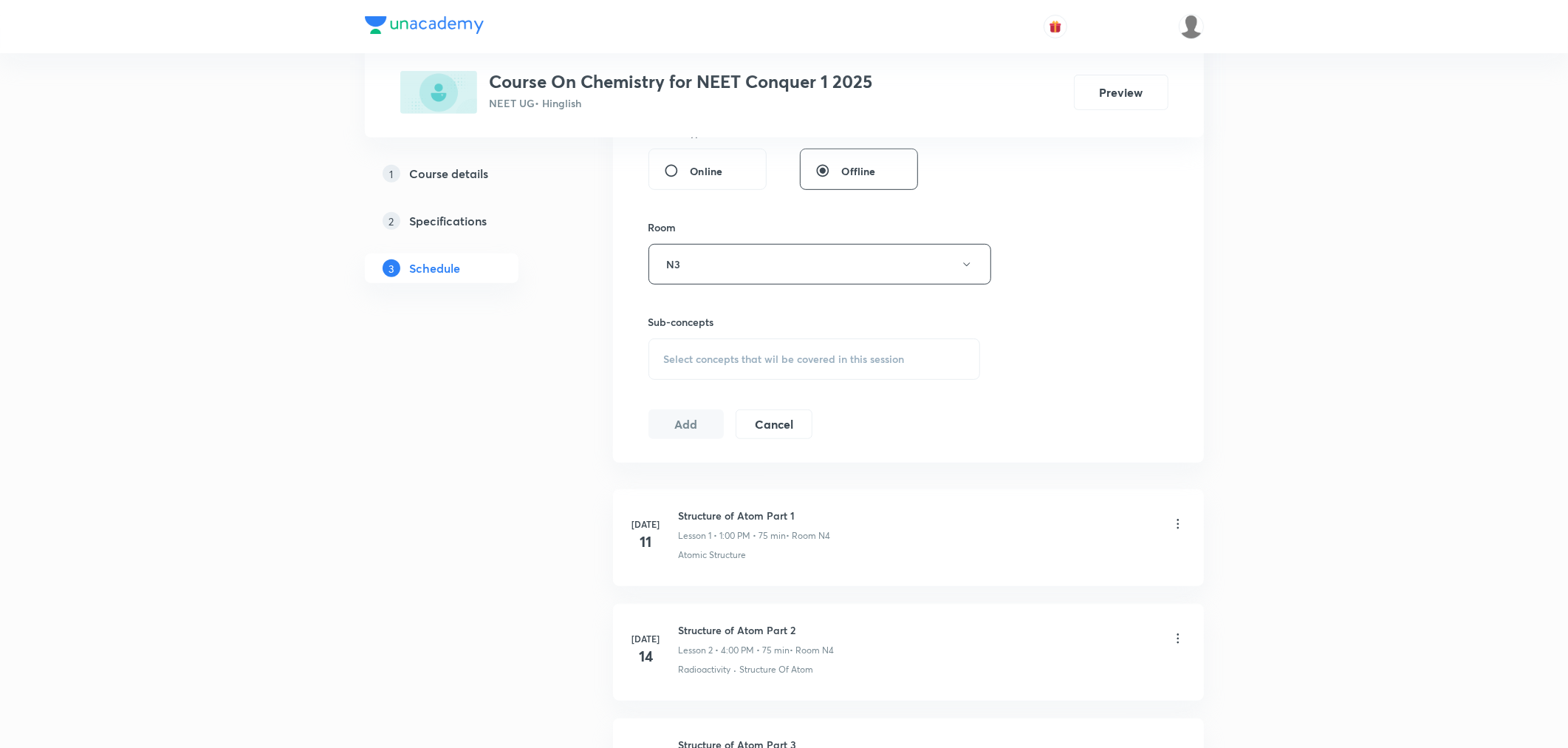
click at [754, 363] on span "Select concepts that wil be covered in this session" at bounding box center [785, 359] width 241 height 12
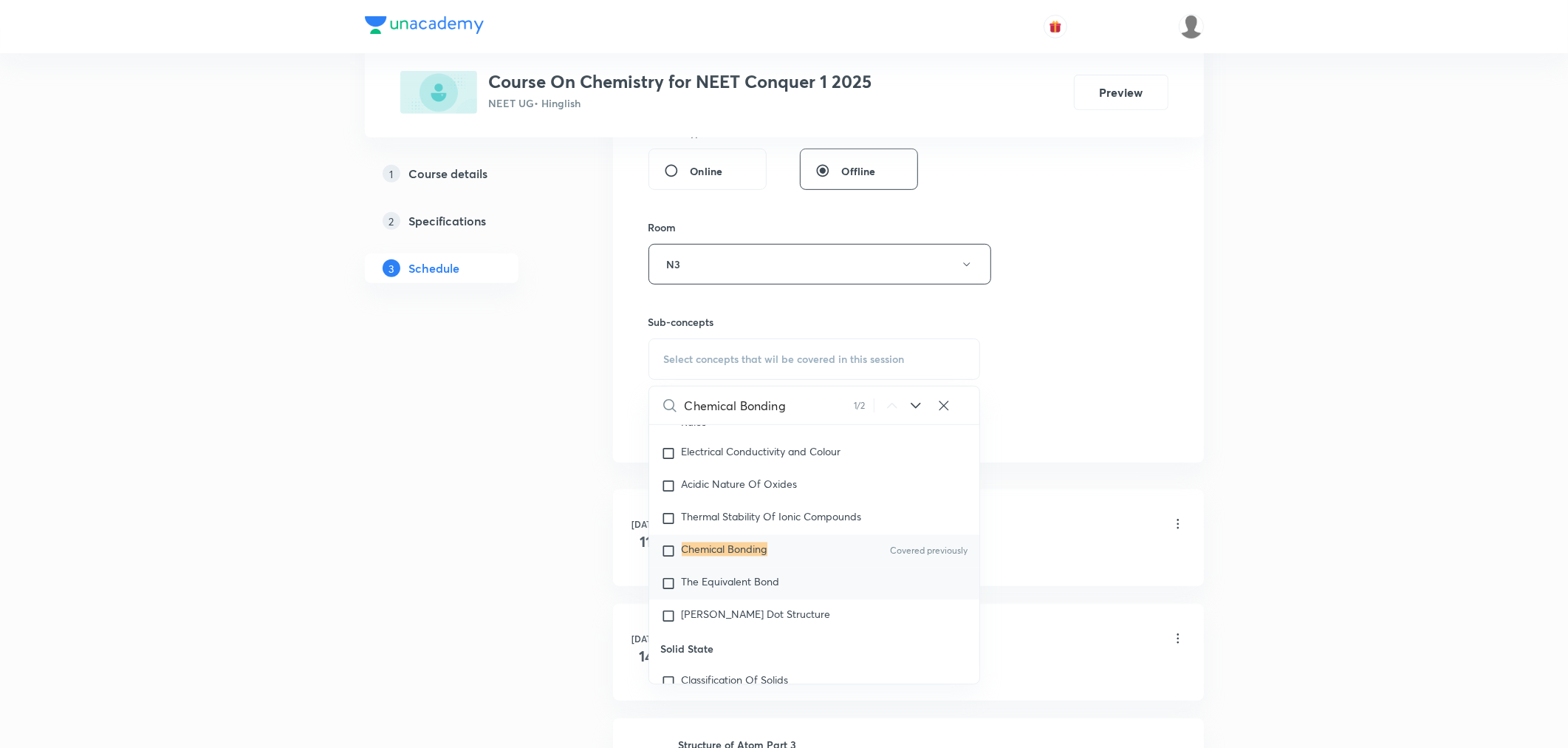
scroll to position [7074, 0]
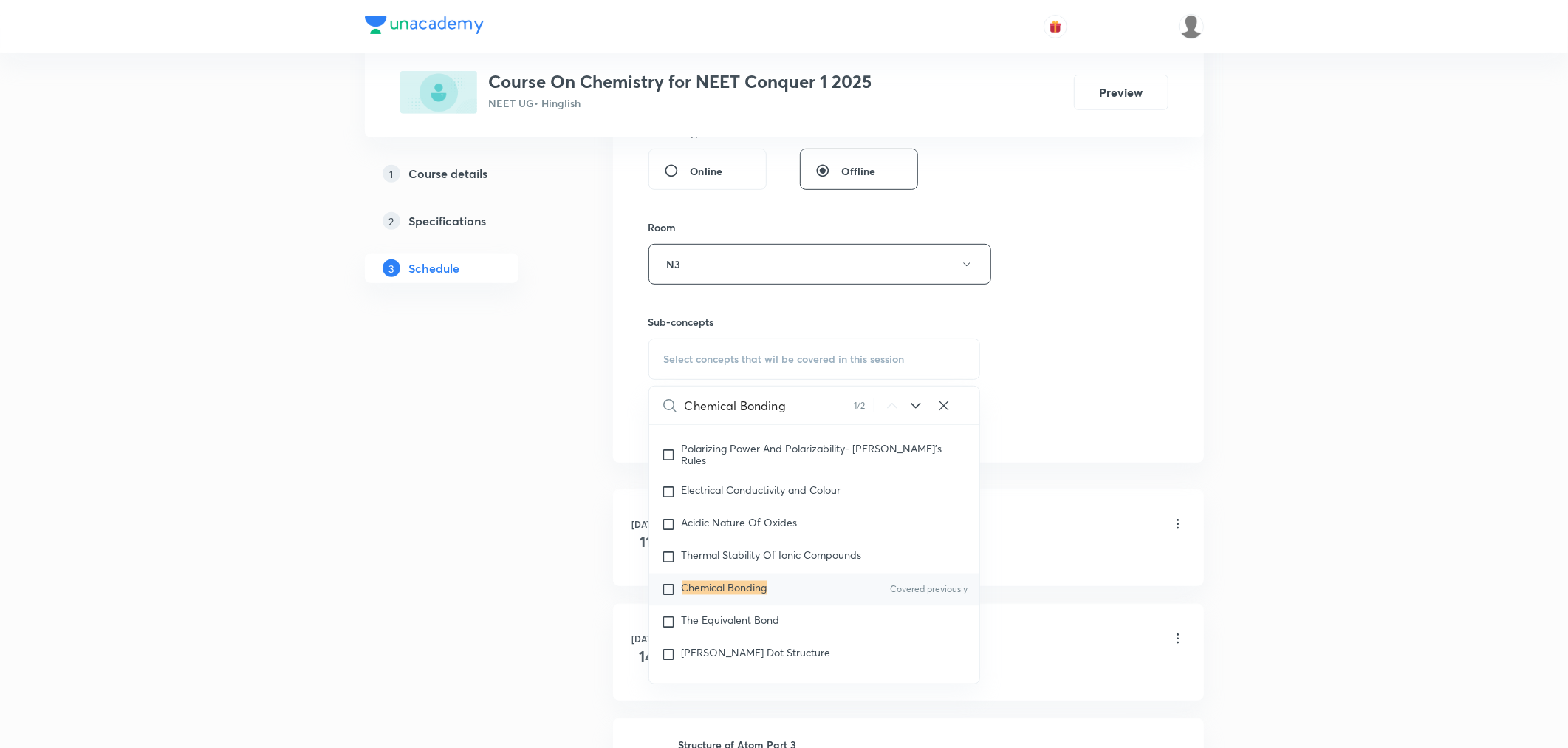
type input "Chemical Bonding"
click at [740, 594] on mark "Chemical Bonding" at bounding box center [725, 588] width 86 height 14
checkbox input "true"
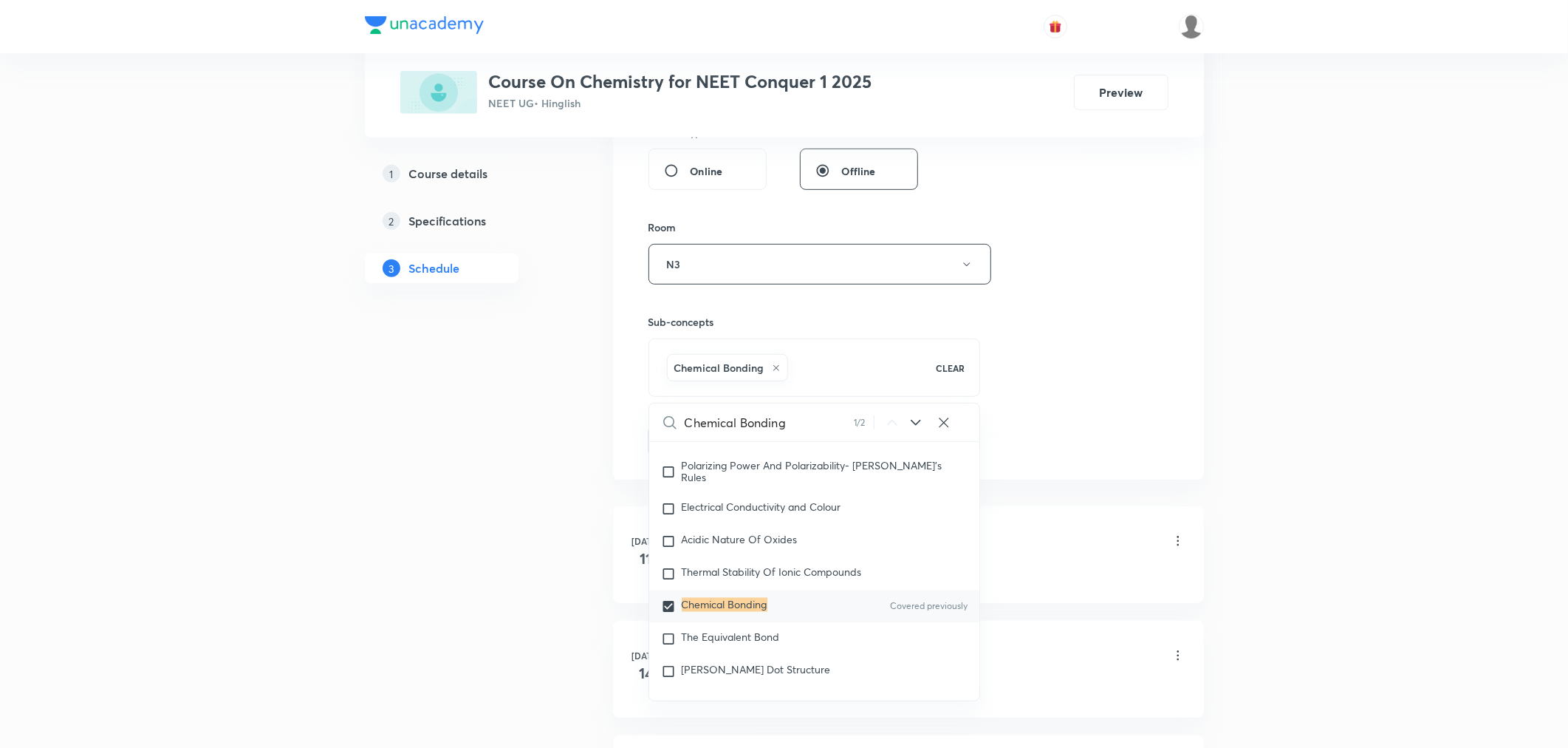
click at [1108, 335] on div "Session 36 Live class Session title 24/99 Chemical Bonding Part 11 ​ Schedule f…" at bounding box center [908, 100] width 520 height 710
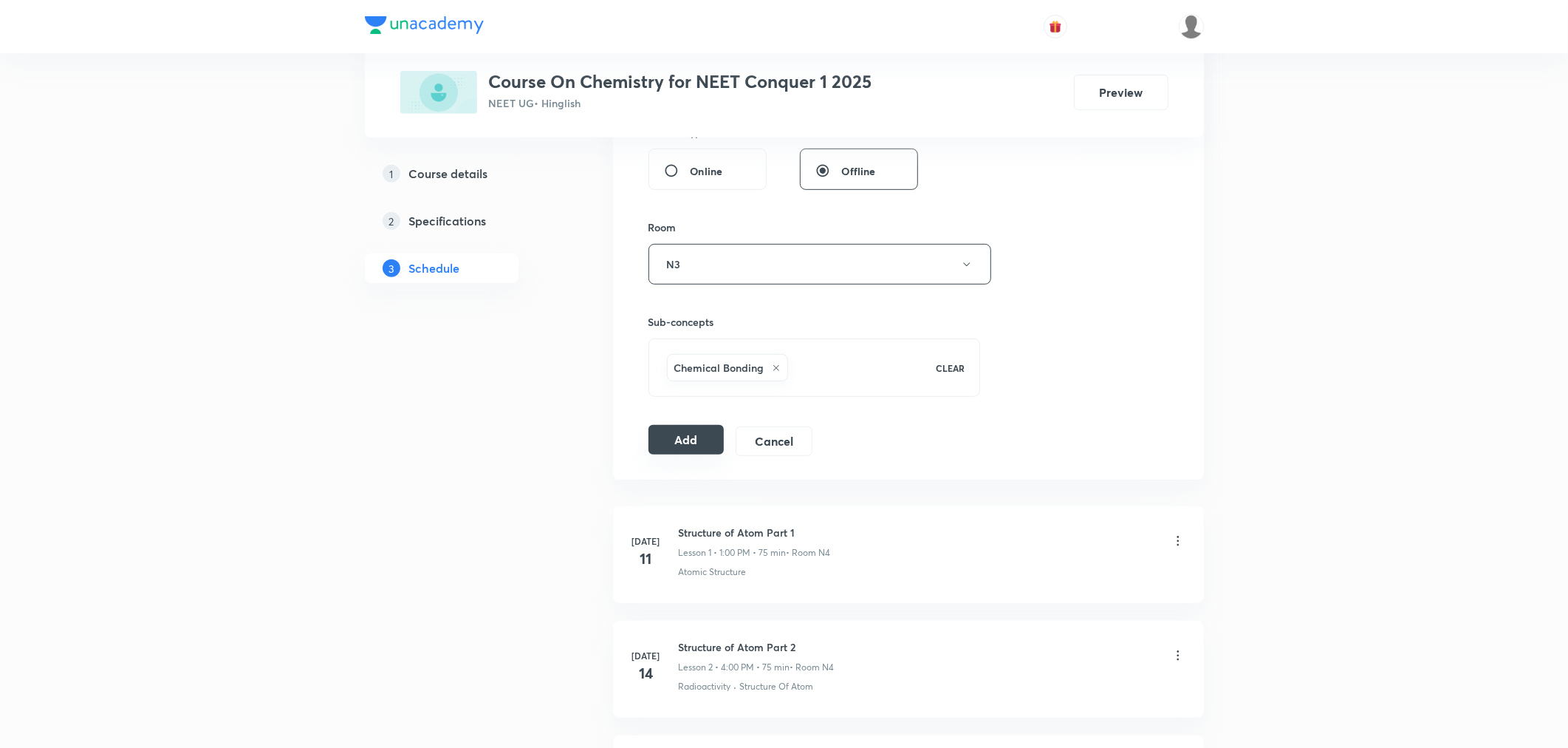
click at [670, 452] on button "Add" at bounding box center [686, 439] width 76 height 29
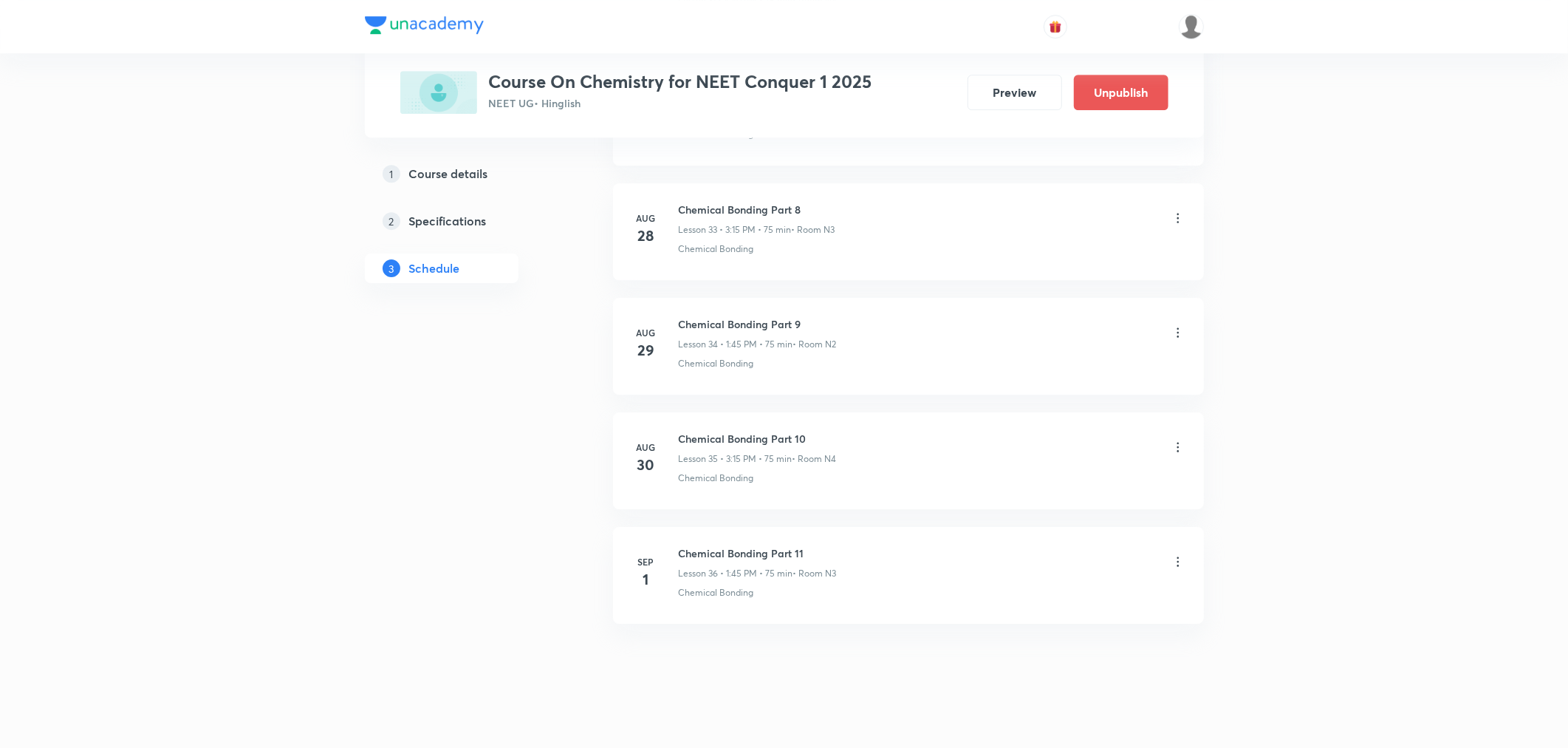
scroll to position [3884, 0]
